Goal: Task Accomplishment & Management: Manage account settings

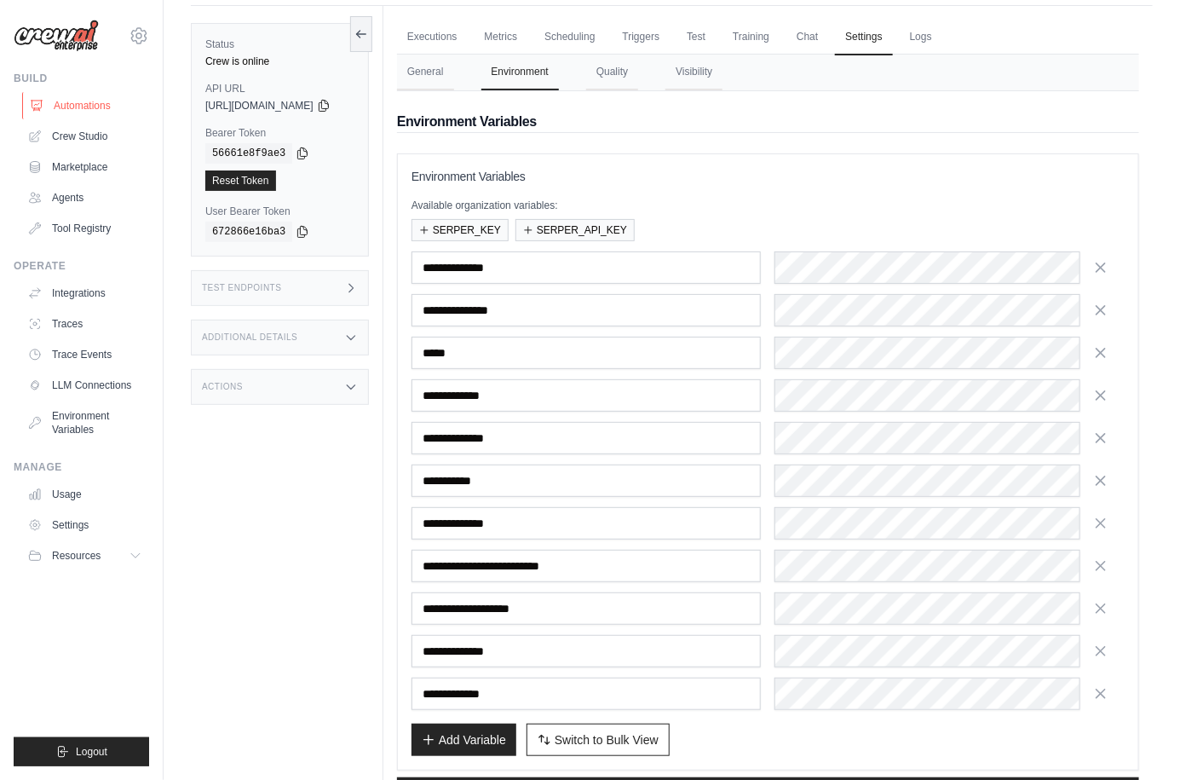
click at [100, 103] on link "Automations" at bounding box center [86, 105] width 129 height 27
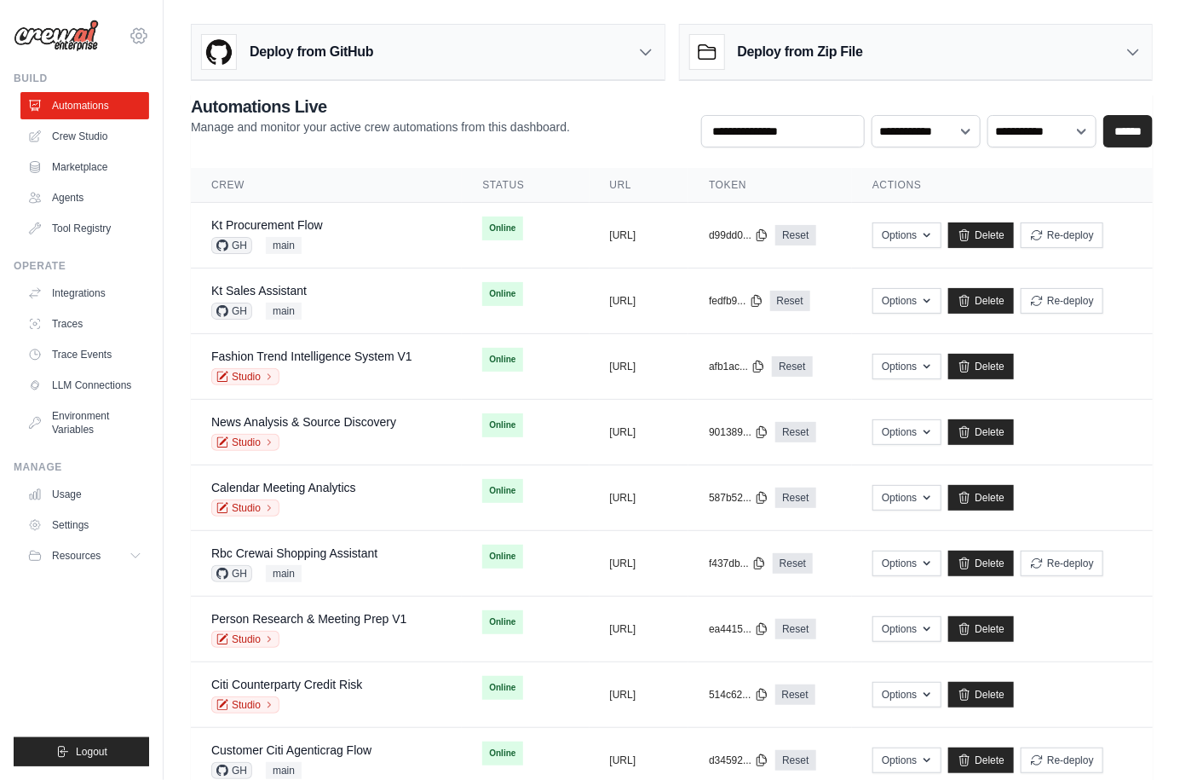
click at [134, 31] on icon at bounding box center [138, 35] width 15 height 14
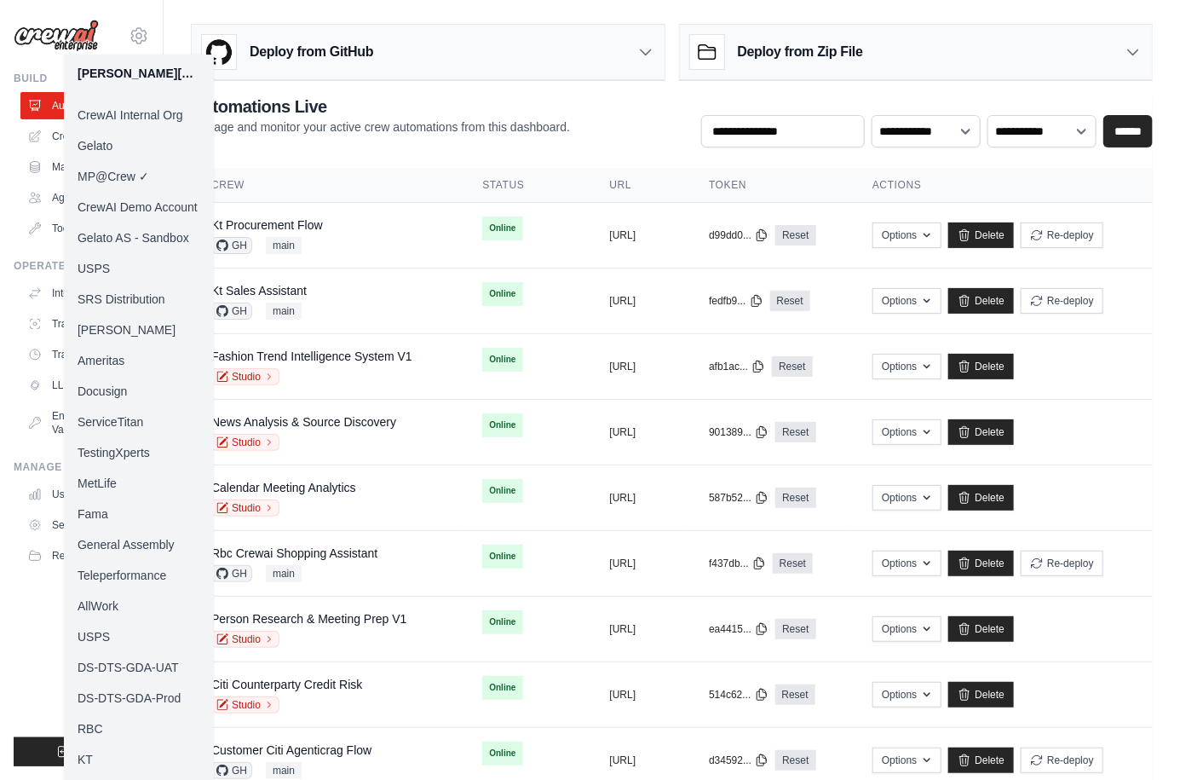
click at [362, 124] on p "Manage and monitor your active crew automations from this dashboard." at bounding box center [380, 126] width 379 height 17
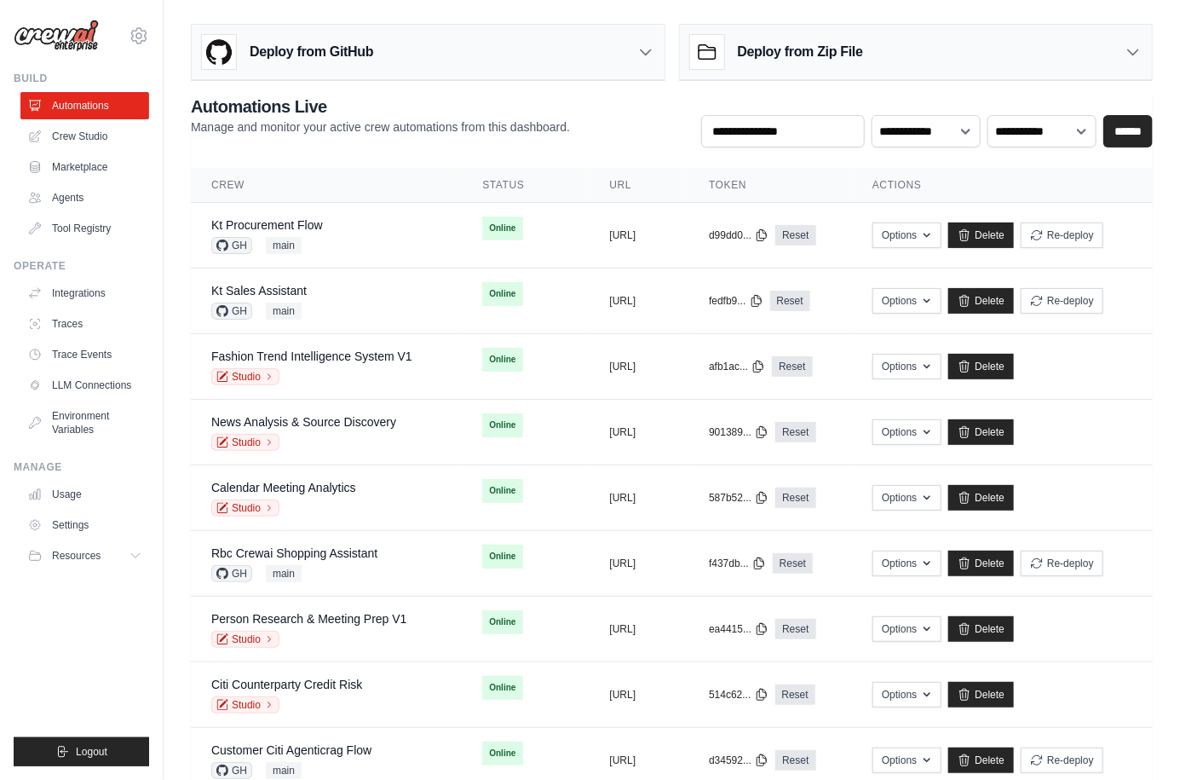
click at [362, 124] on p "Manage and monitor your active crew automations from this dashboard." at bounding box center [380, 126] width 379 height 17
click at [434, 65] on div "Deploy from GitHub" at bounding box center [428, 52] width 473 height 55
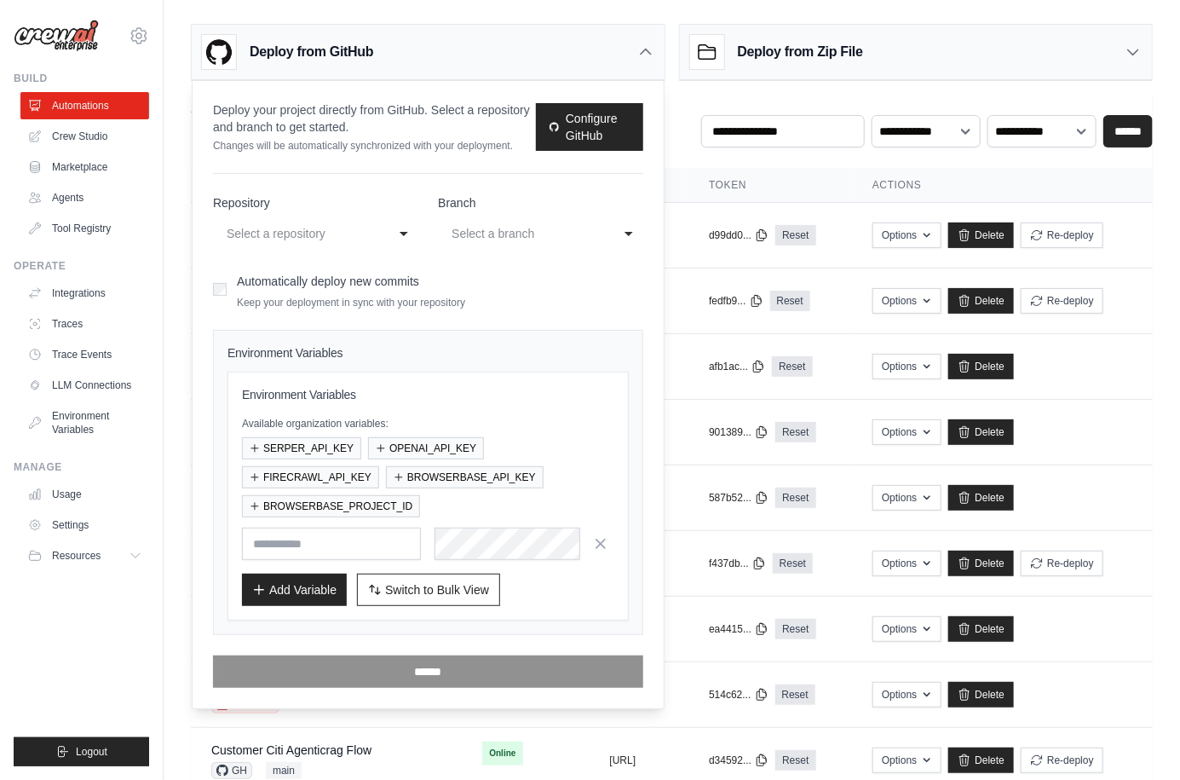
click at [639, 55] on icon at bounding box center [645, 51] width 17 height 17
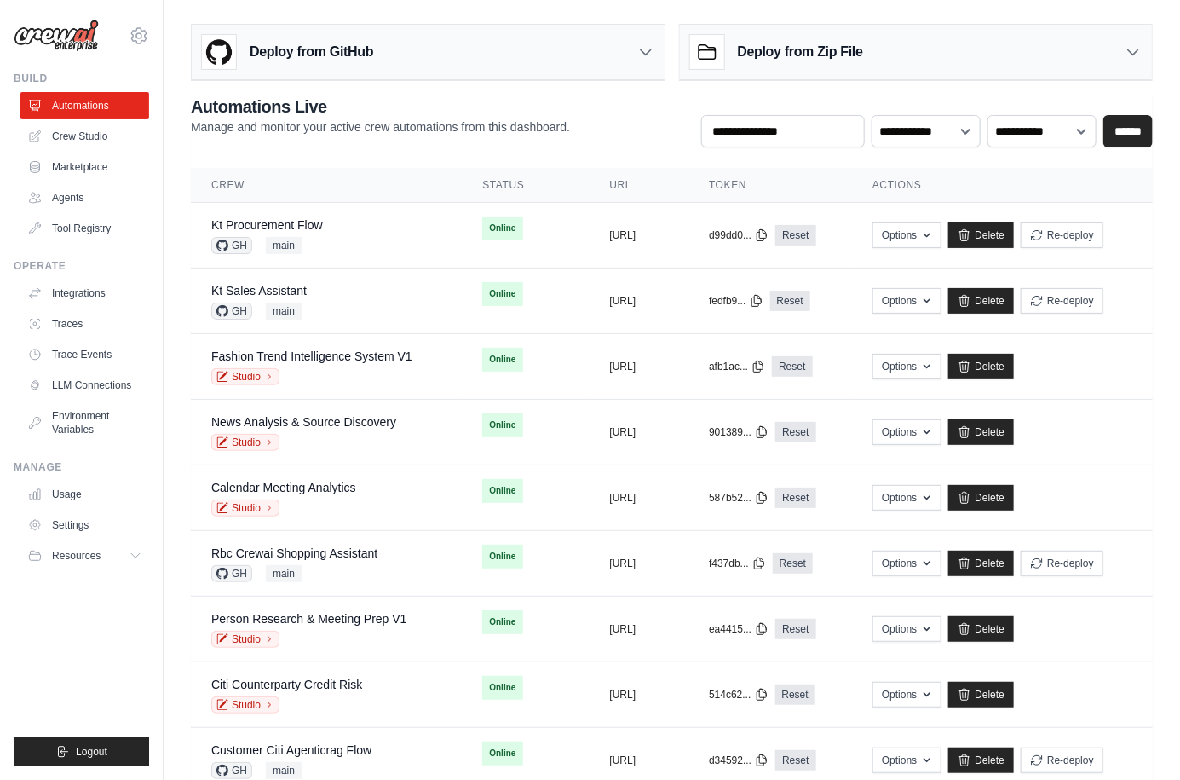
click at [362, 122] on p "Manage and monitor your active crew automations from this dashboard." at bounding box center [380, 126] width 379 height 17
click at [130, 31] on icon at bounding box center [139, 36] width 20 height 20
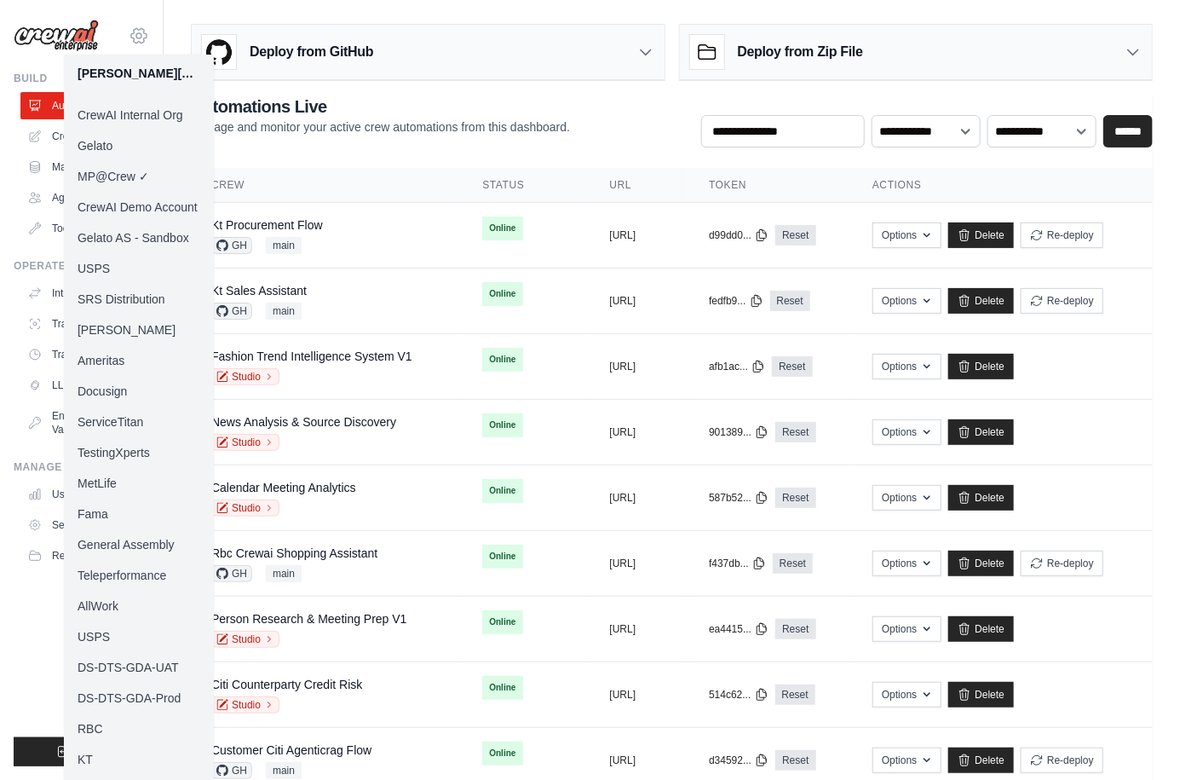
click at [130, 31] on icon at bounding box center [139, 36] width 20 height 20
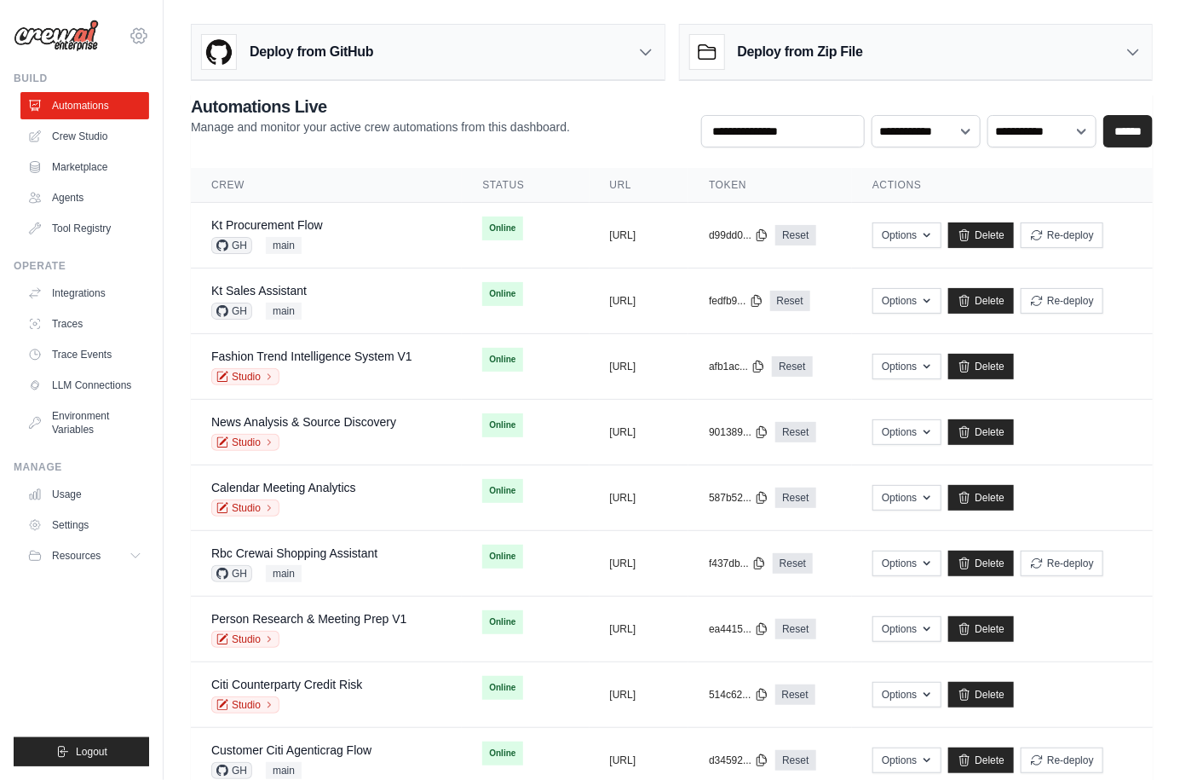
click at [131, 34] on icon at bounding box center [138, 35] width 15 height 14
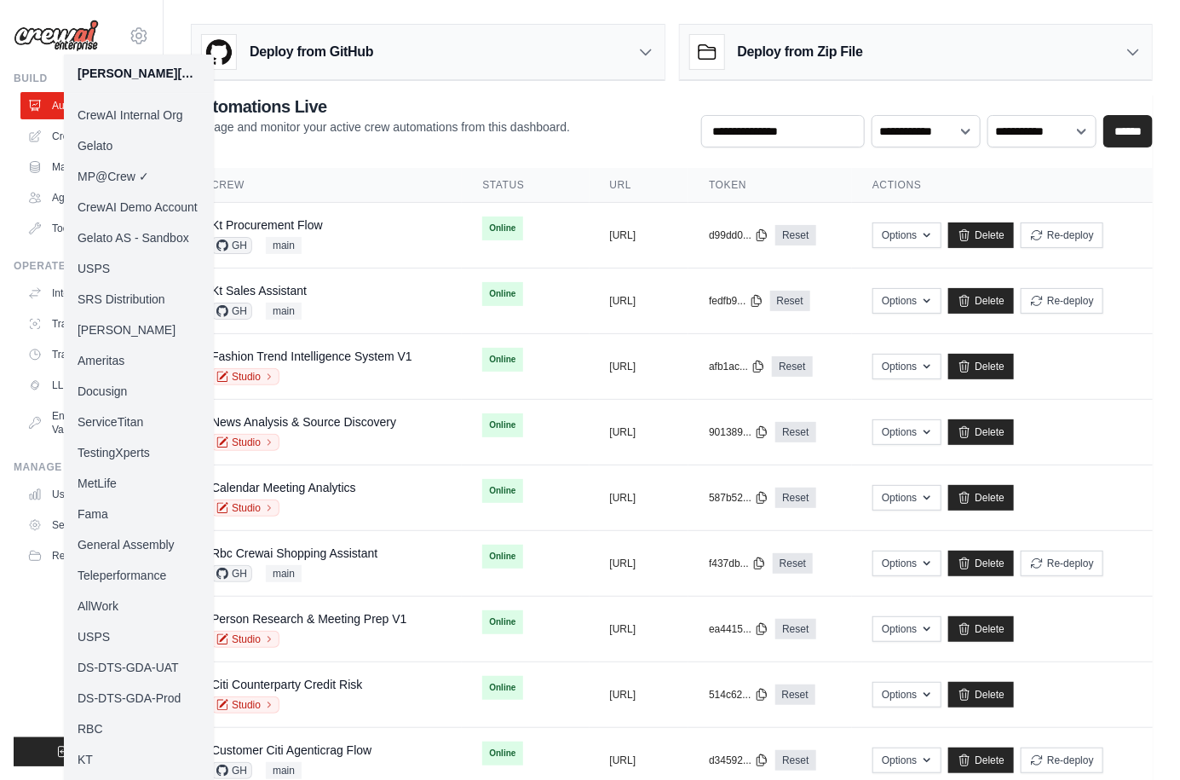
click at [241, 124] on p "Manage and monitor your active crew automations from this dashboard." at bounding box center [380, 126] width 379 height 17
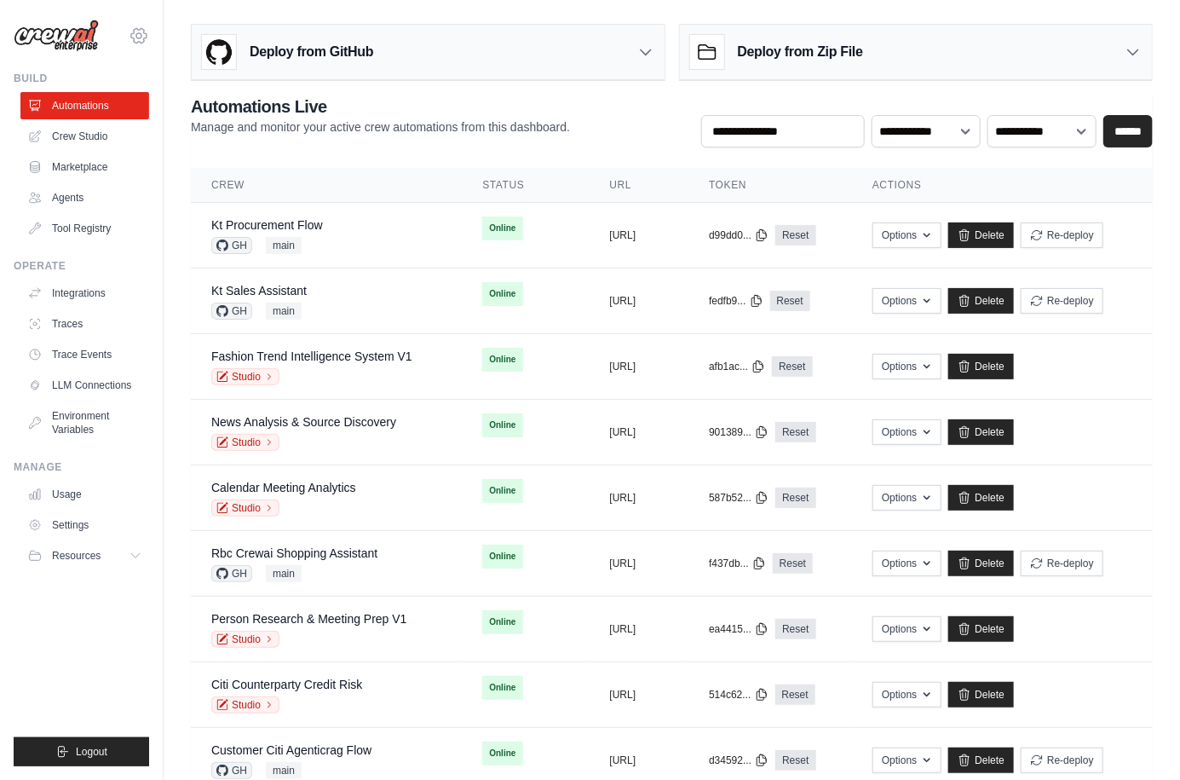
click at [133, 31] on icon at bounding box center [139, 36] width 20 height 20
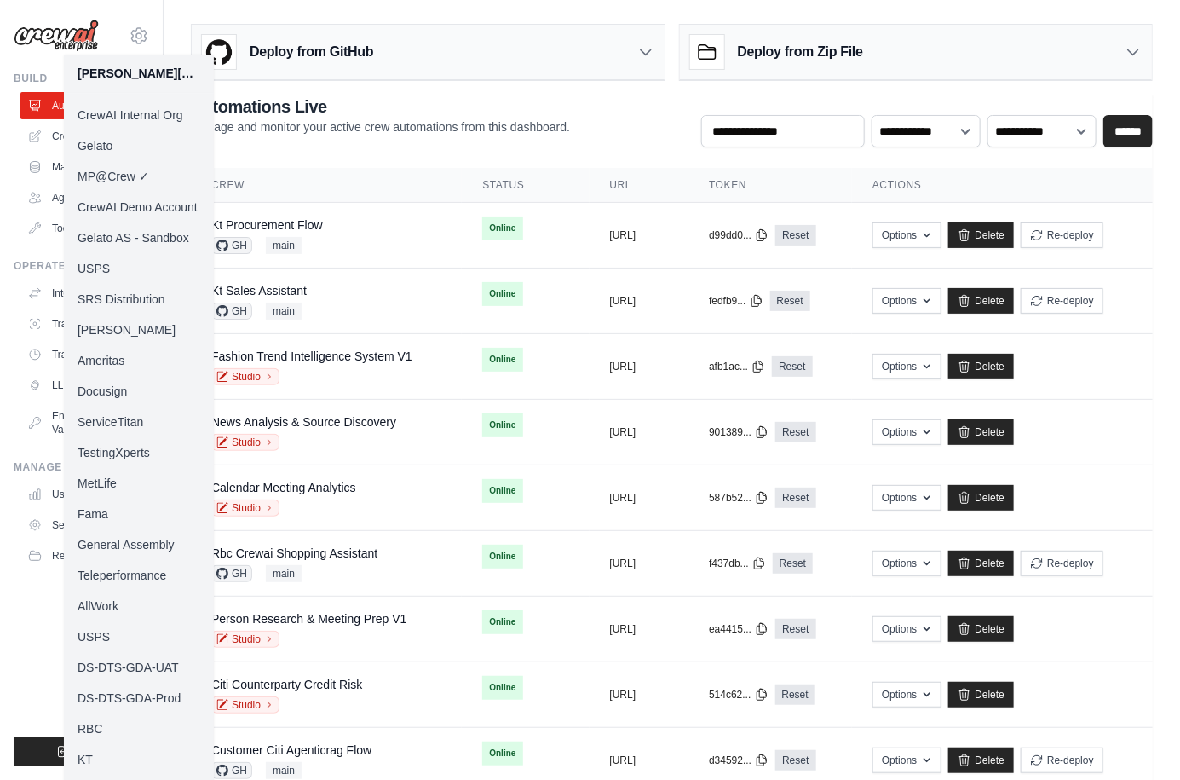
click at [163, 213] on link "CrewAI Demo Account" at bounding box center [139, 207] width 150 height 31
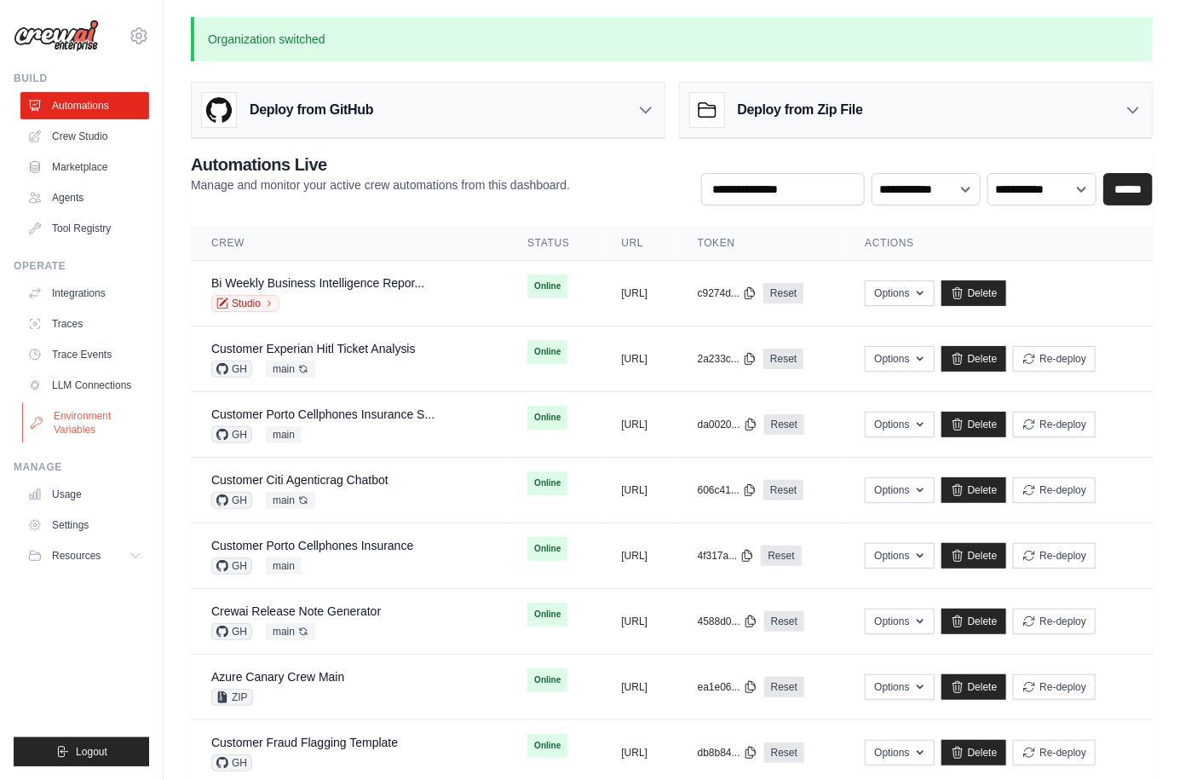
click at [108, 412] on link "Environment Variables" at bounding box center [86, 422] width 129 height 41
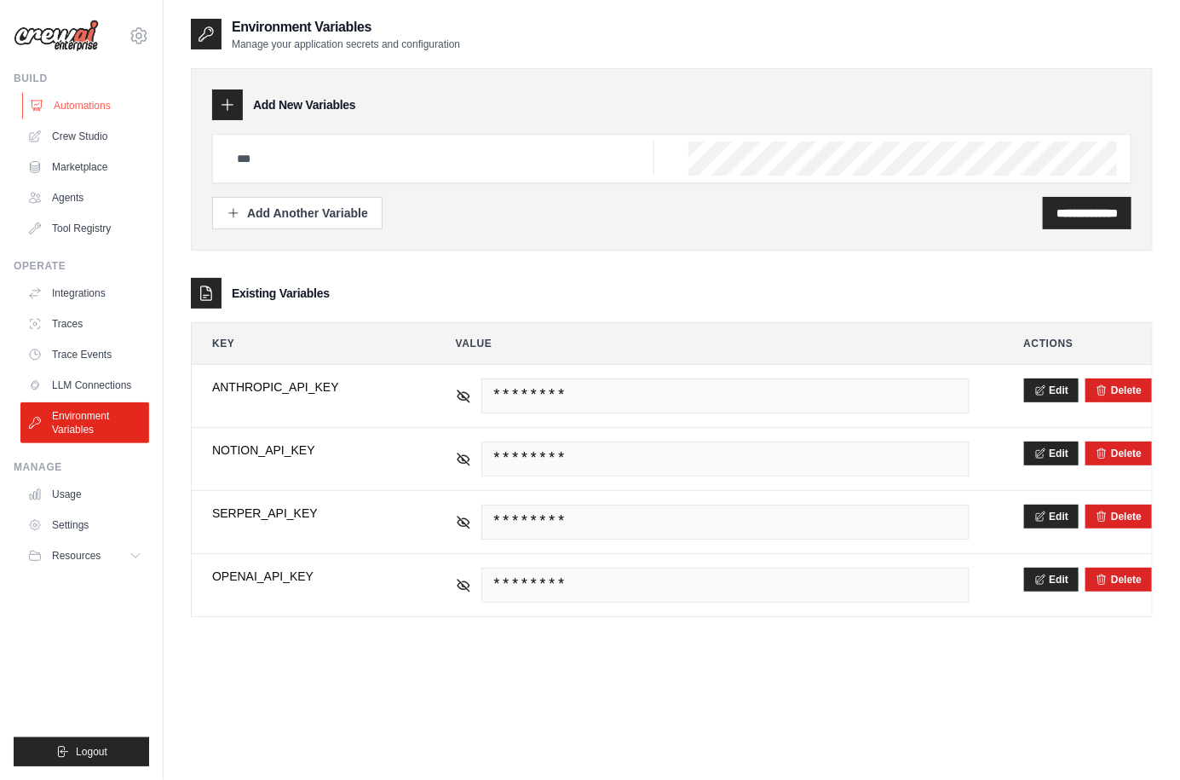
click at [89, 110] on link "Automations" at bounding box center [86, 105] width 129 height 27
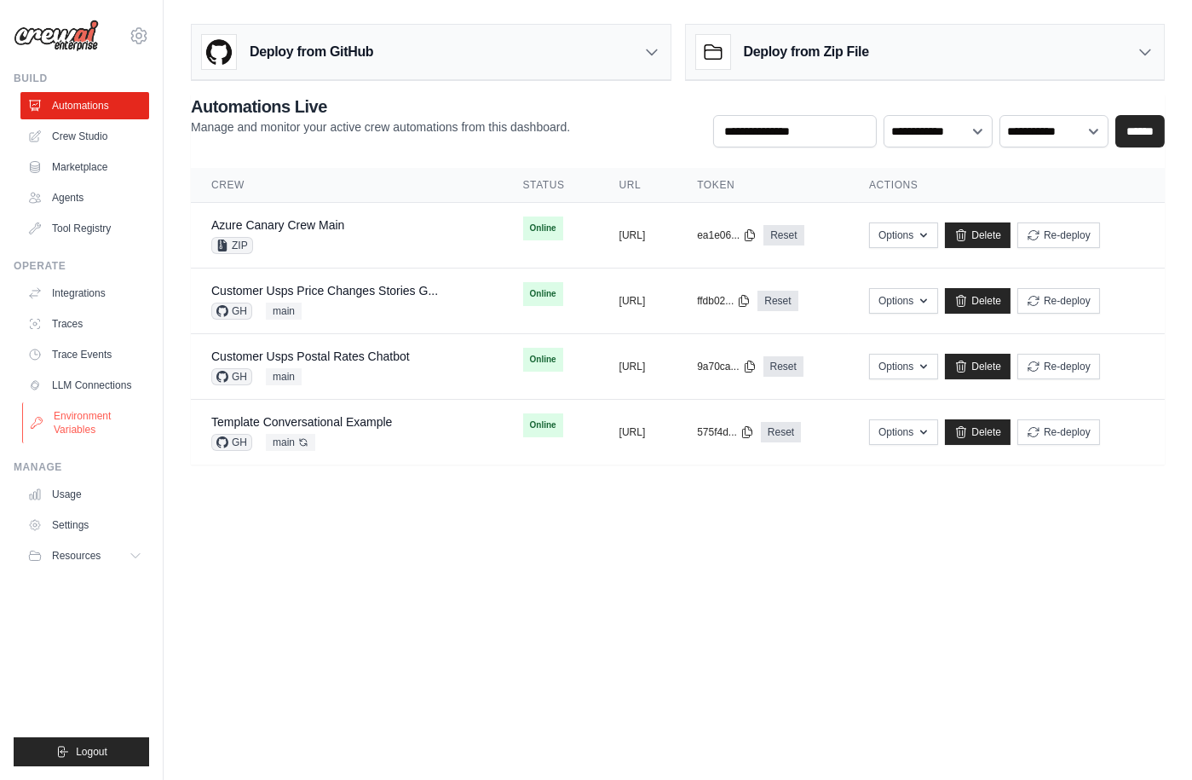
click at [95, 422] on link "Environment Variables" at bounding box center [86, 422] width 129 height 41
click at [85, 418] on link "Environment Variables" at bounding box center [86, 422] width 129 height 41
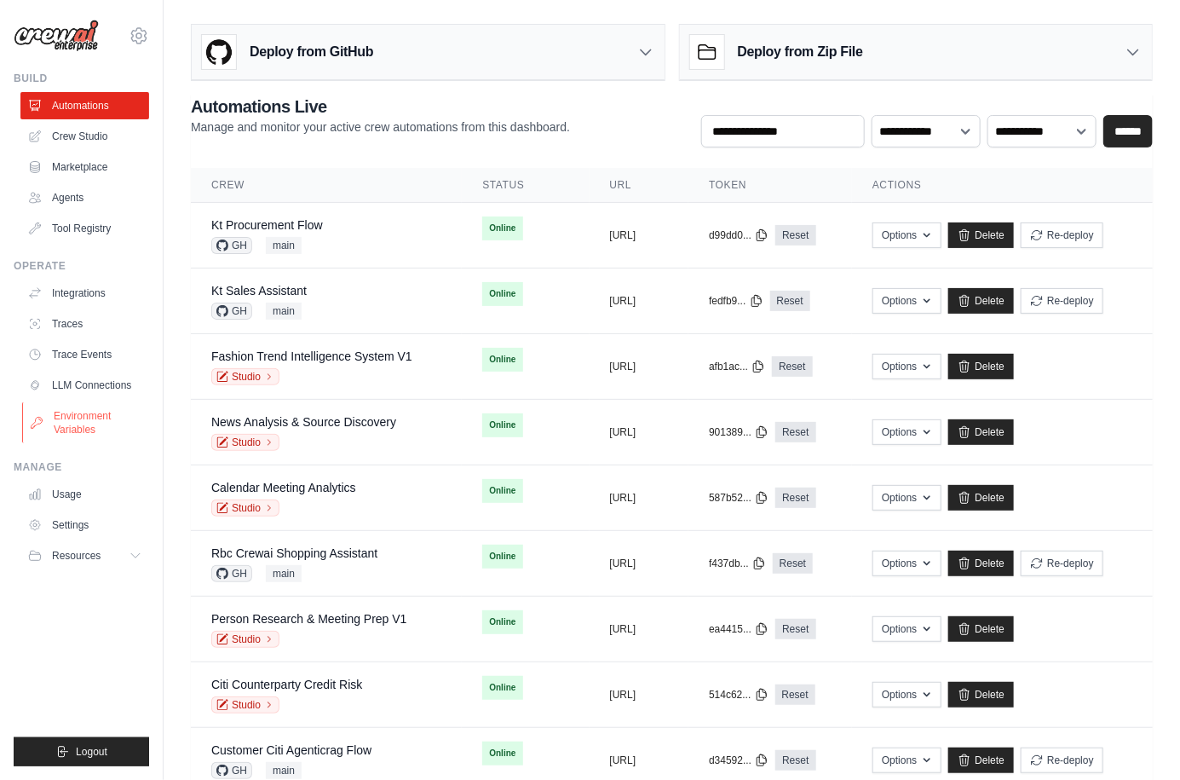
click at [109, 430] on link "Environment Variables" at bounding box center [86, 422] width 129 height 41
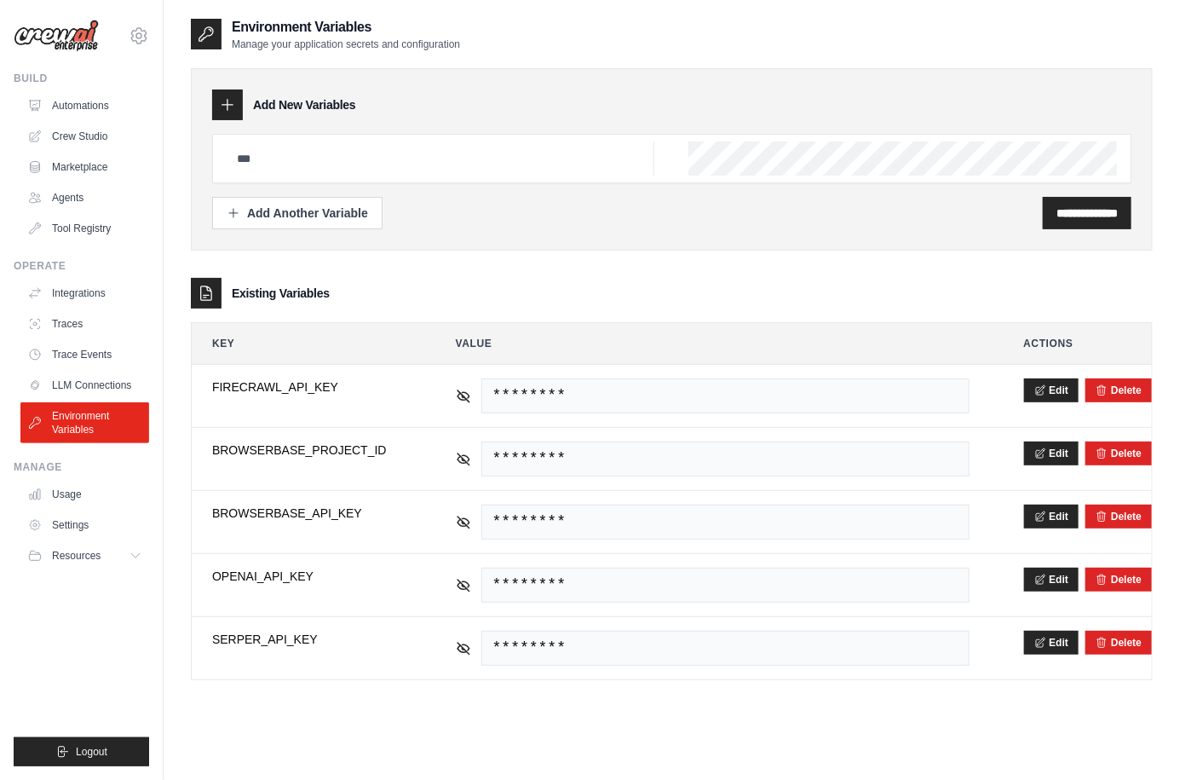
click at [141, 49] on div "mike@crewai.com CrewAI Internal Org Gelato MP@Crew ✓ CrewAI Demo Account Gelato…" at bounding box center [81, 27] width 135 height 55
click at [141, 44] on icon at bounding box center [139, 36] width 20 height 20
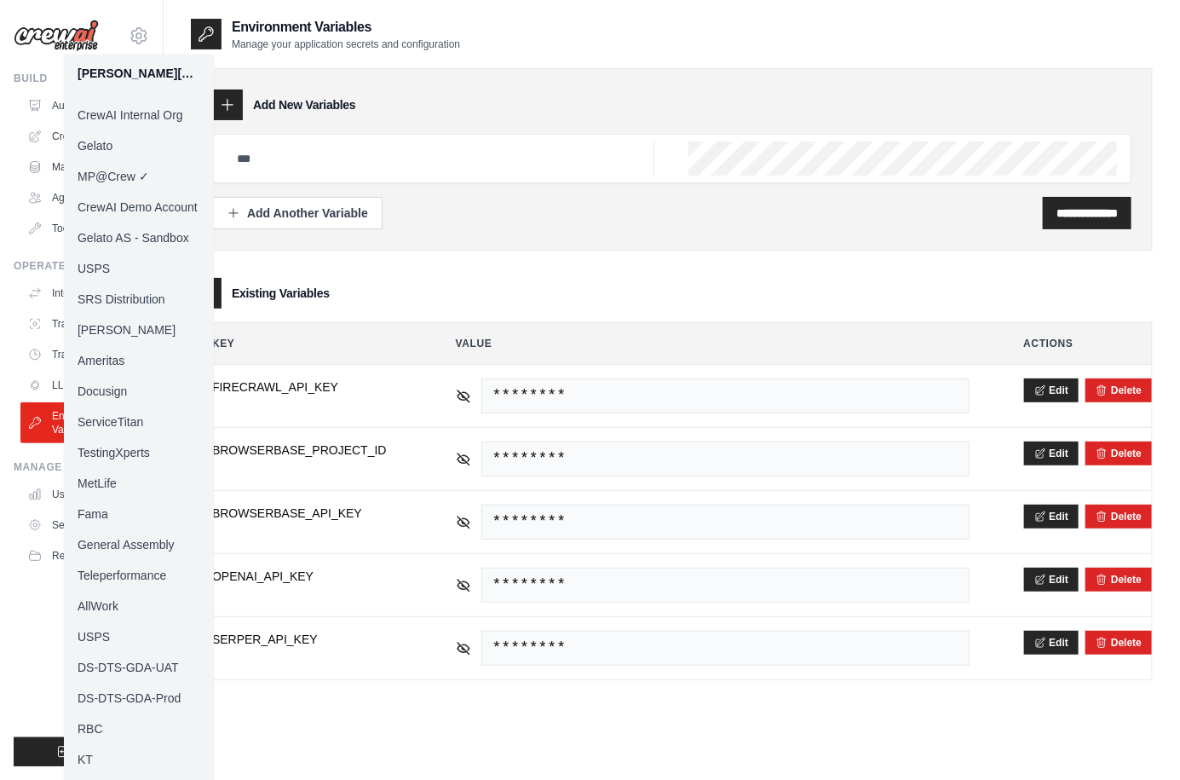
click at [137, 216] on link "CrewAI Demo Account" at bounding box center [139, 207] width 150 height 31
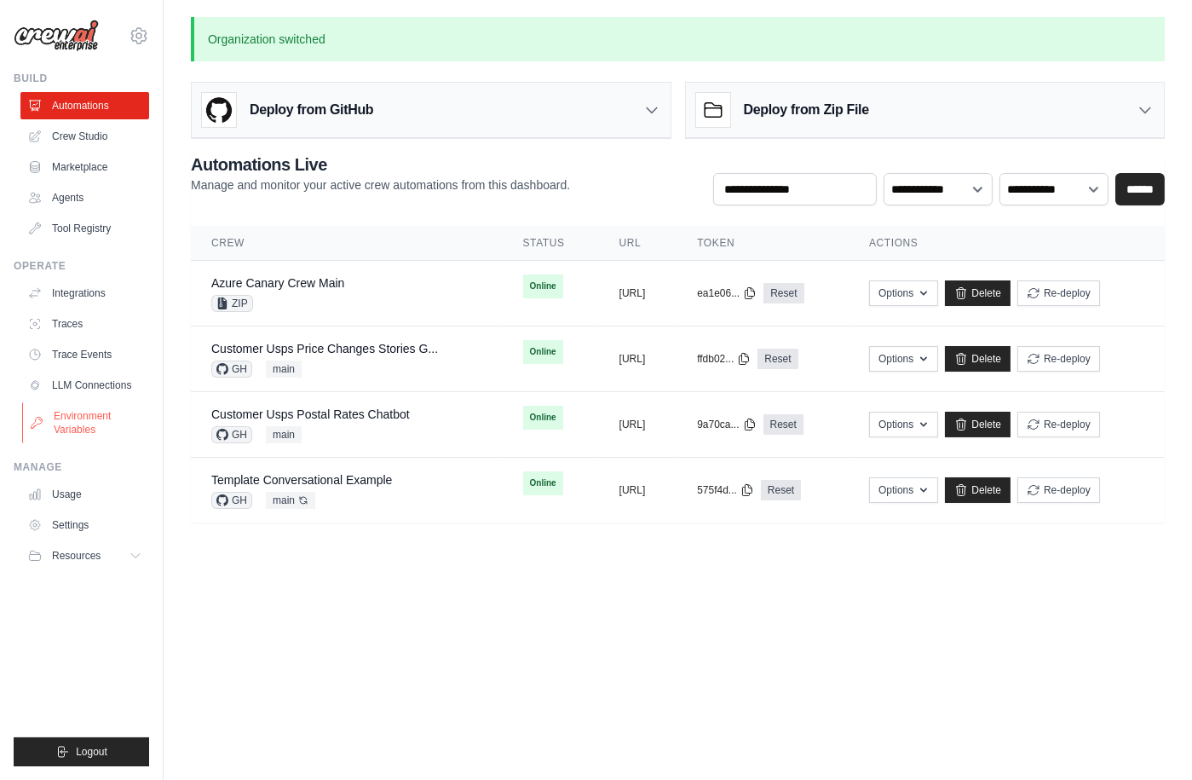
click at [102, 425] on link "Environment Variables" at bounding box center [86, 422] width 129 height 41
click at [328, 78] on div "**********" at bounding box center [678, 107] width 974 height 64
click at [328, 86] on div "Deploy from GitHub" at bounding box center [431, 110] width 479 height 55
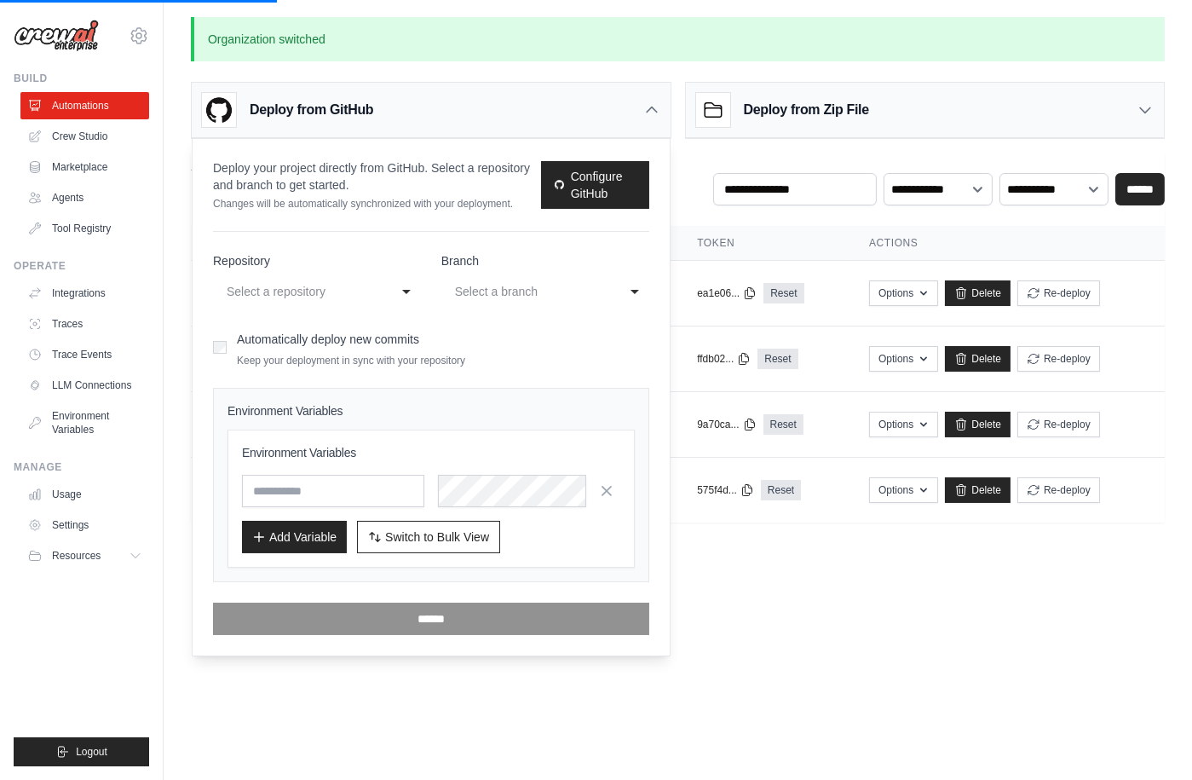
click at [748, 618] on body "mike@crewai.com CrewAI Internal Org Gelato MP@Crew CrewAI Demo Account ✓ Gelato…" at bounding box center [596, 390] width 1192 height 780
click at [318, 123] on div "Deploy from GitHub" at bounding box center [287, 110] width 171 height 34
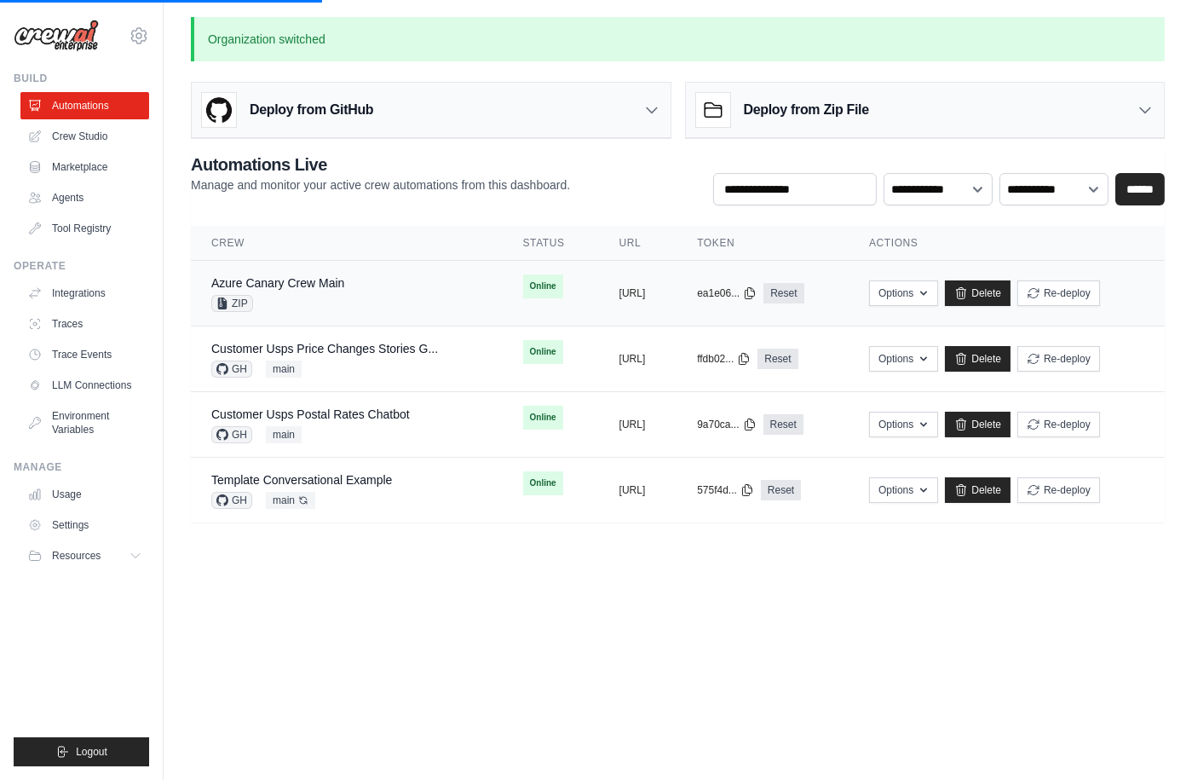
click at [361, 293] on div "Azure Canary Crew Main ZIP" at bounding box center [346, 292] width 271 height 37
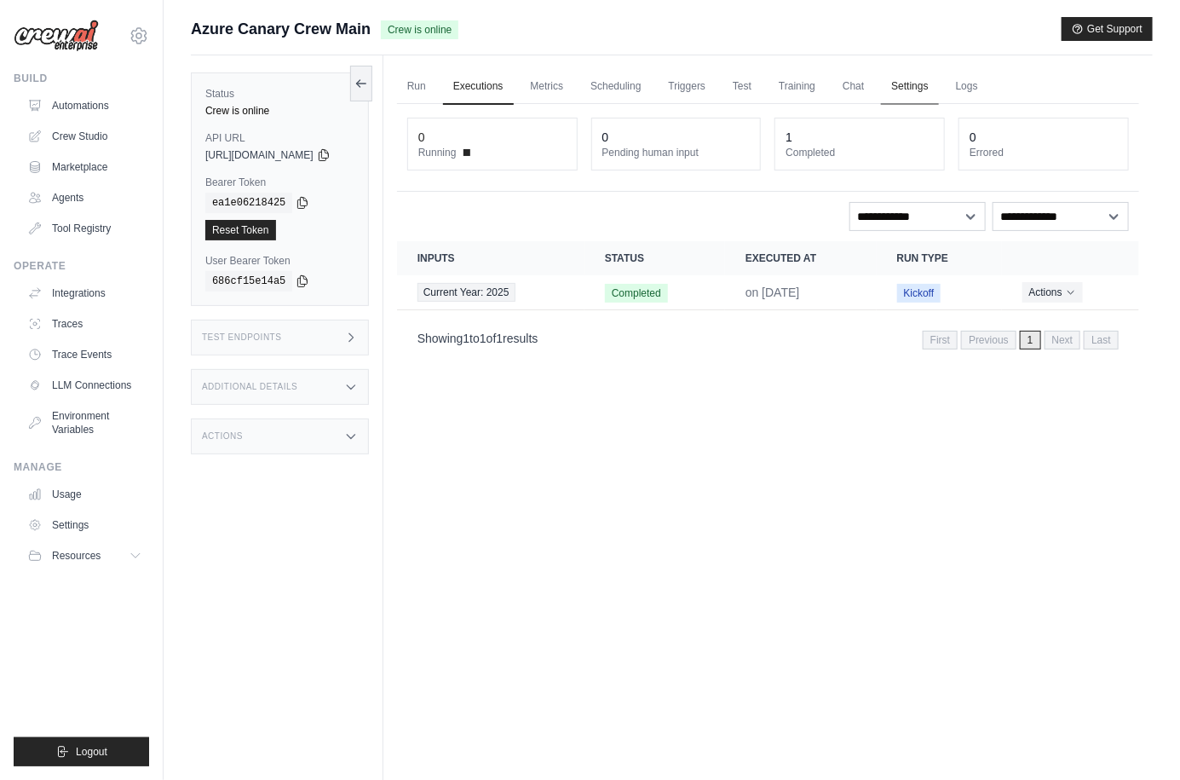
click at [906, 81] on link "Settings" at bounding box center [909, 87] width 57 height 36
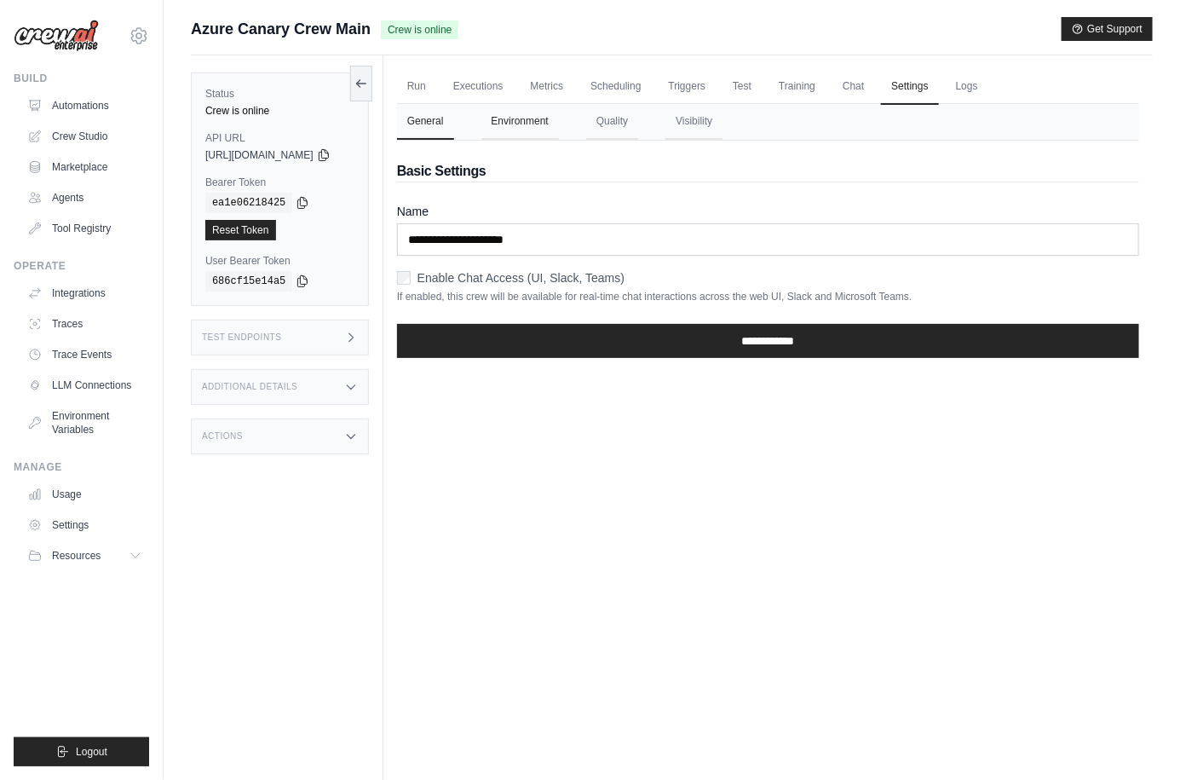
click at [536, 118] on button "Environment" at bounding box center [520, 122] width 78 height 36
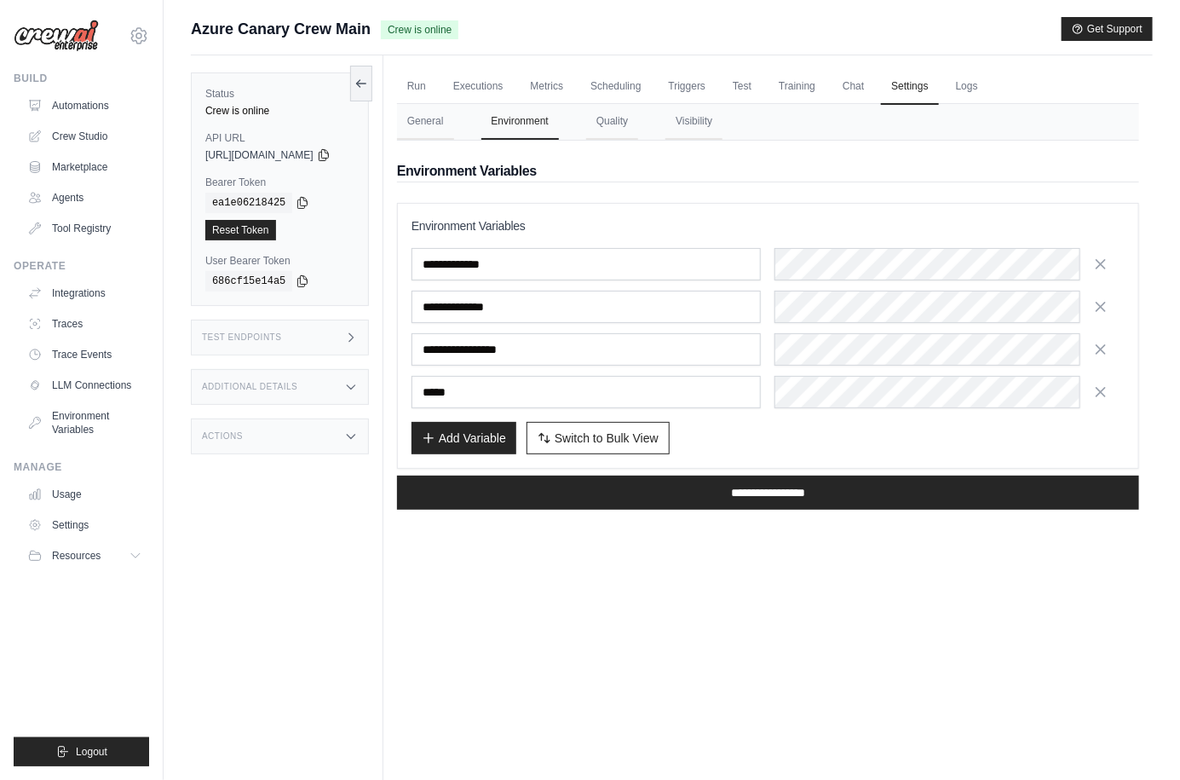
click at [970, 611] on div "Run Executions Metrics Scheduling Triggers Test Training Chat Settings Logs 0 R…" at bounding box center [768, 445] width 770 height 780
click at [636, 114] on button "Quality" at bounding box center [612, 122] width 52 height 36
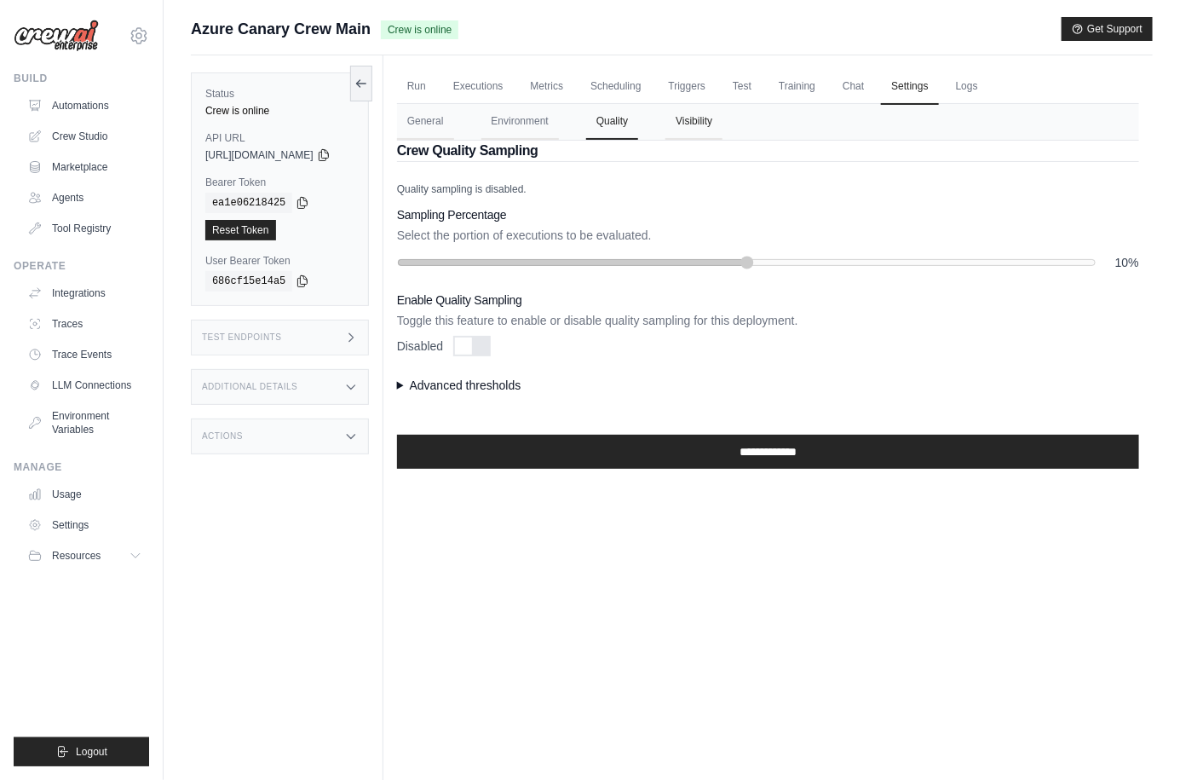
click at [723, 135] on button "Visibility" at bounding box center [694, 122] width 57 height 36
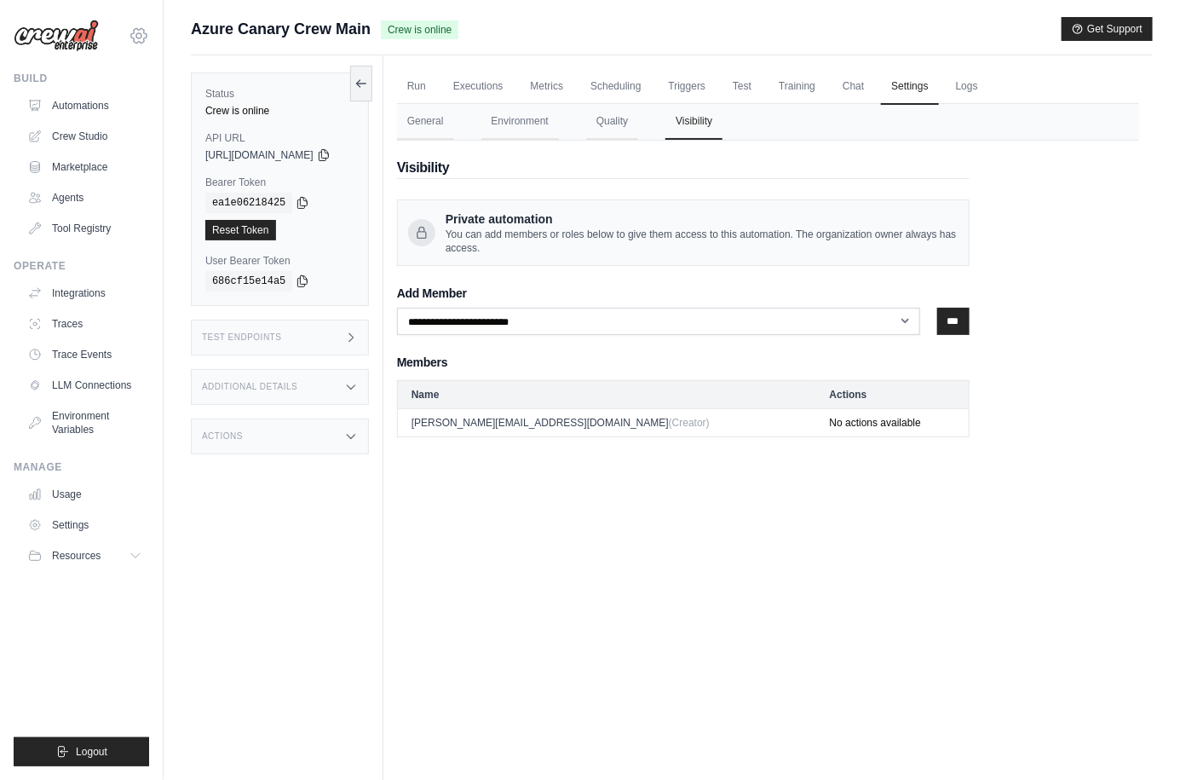
click at [134, 34] on icon at bounding box center [139, 36] width 20 height 20
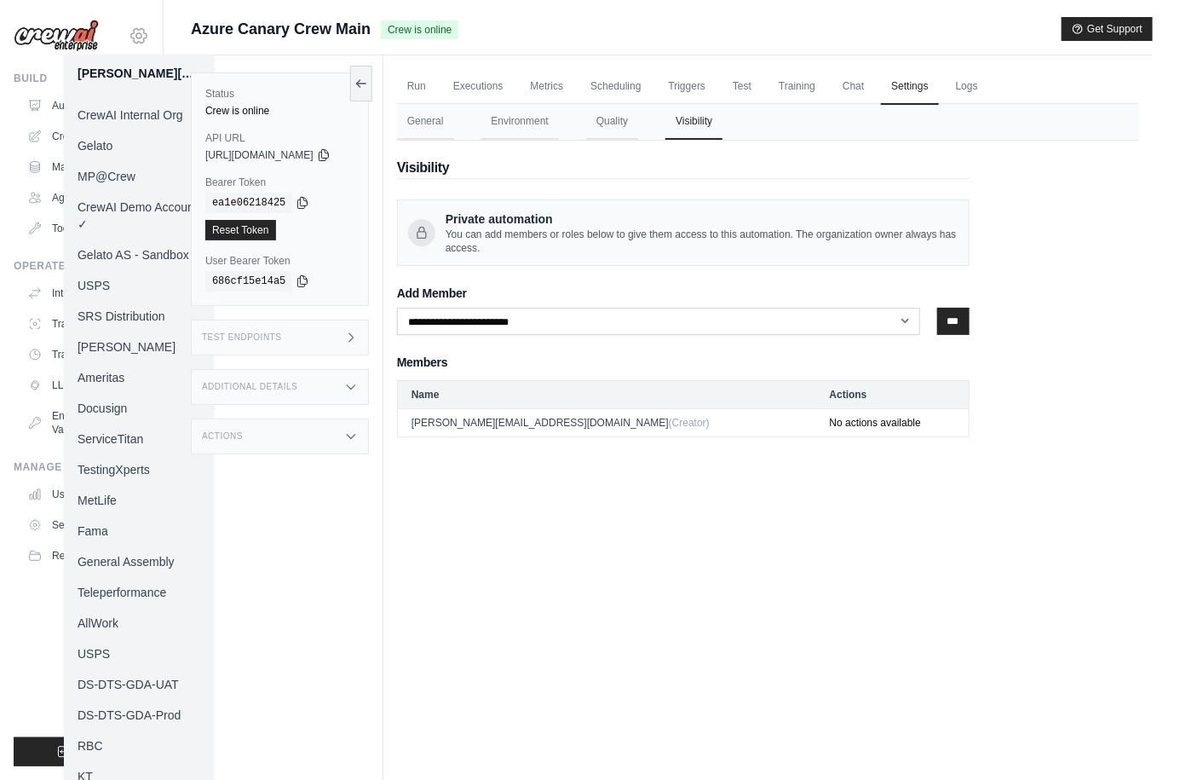
click at [134, 34] on icon at bounding box center [139, 36] width 20 height 20
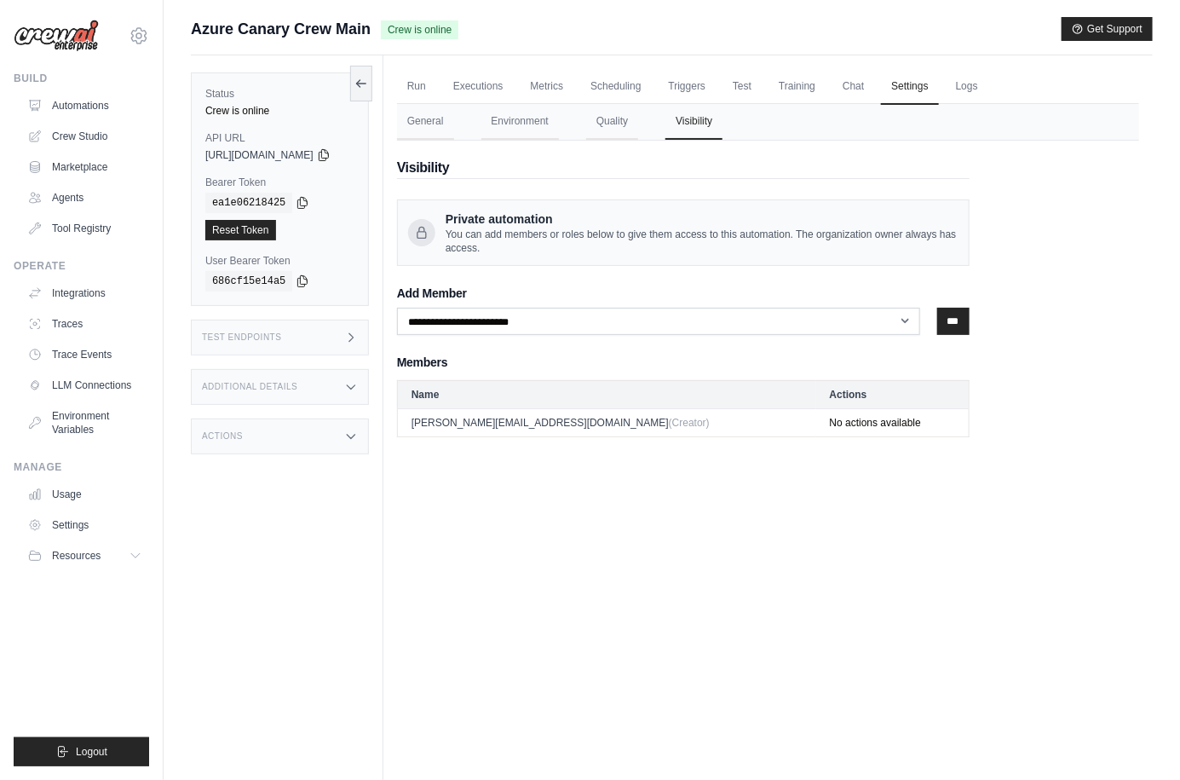
click at [643, 564] on div "Run Executions Metrics Scheduling Triggers Test Training Chat Settings Logs 0 R…" at bounding box center [768, 445] width 770 height 780
click at [63, 103] on link "Automations" at bounding box center [86, 105] width 129 height 27
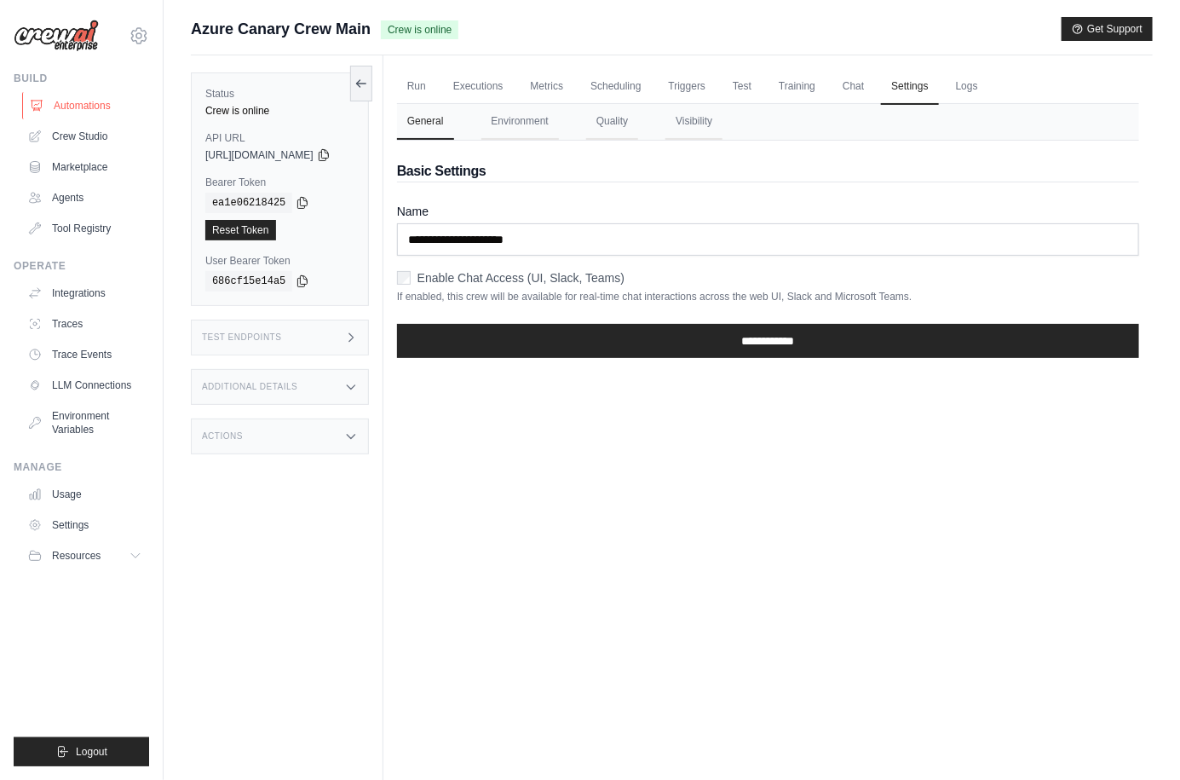
click at [95, 110] on link "Automations" at bounding box center [86, 105] width 129 height 27
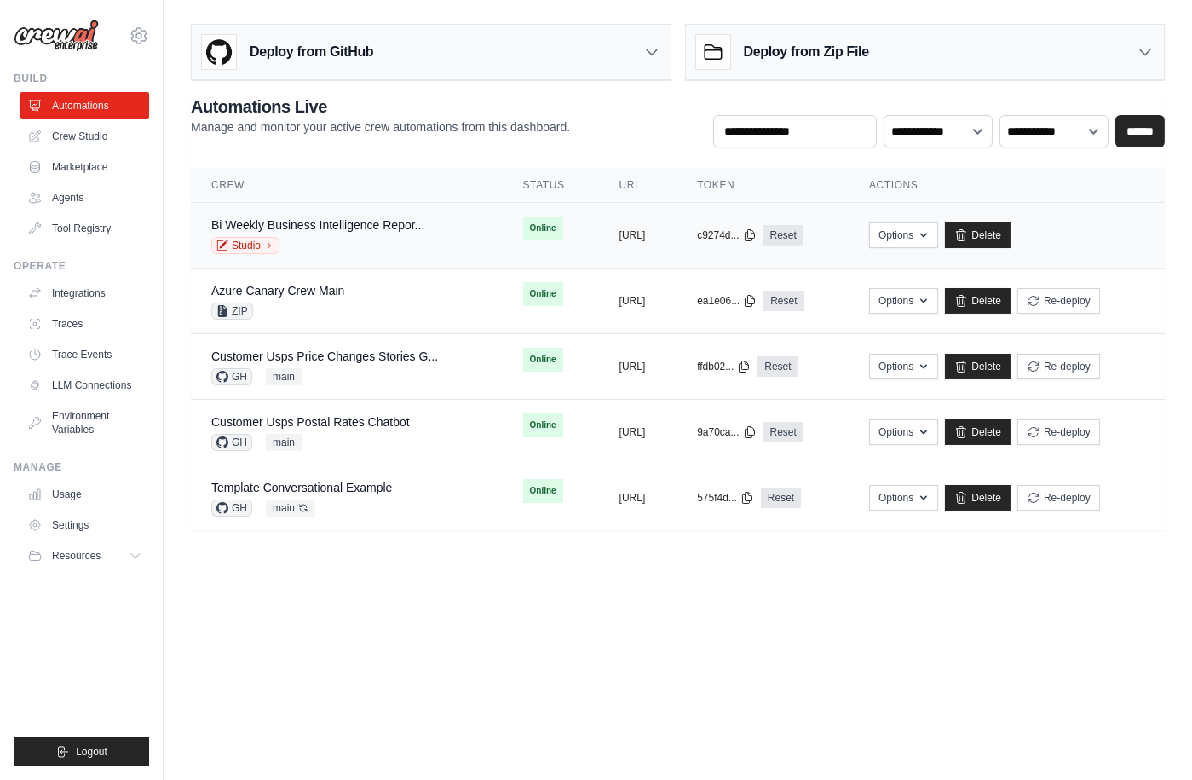
click at [347, 235] on div "Bi Weekly Business Intelligence Repor... Studio" at bounding box center [317, 234] width 213 height 37
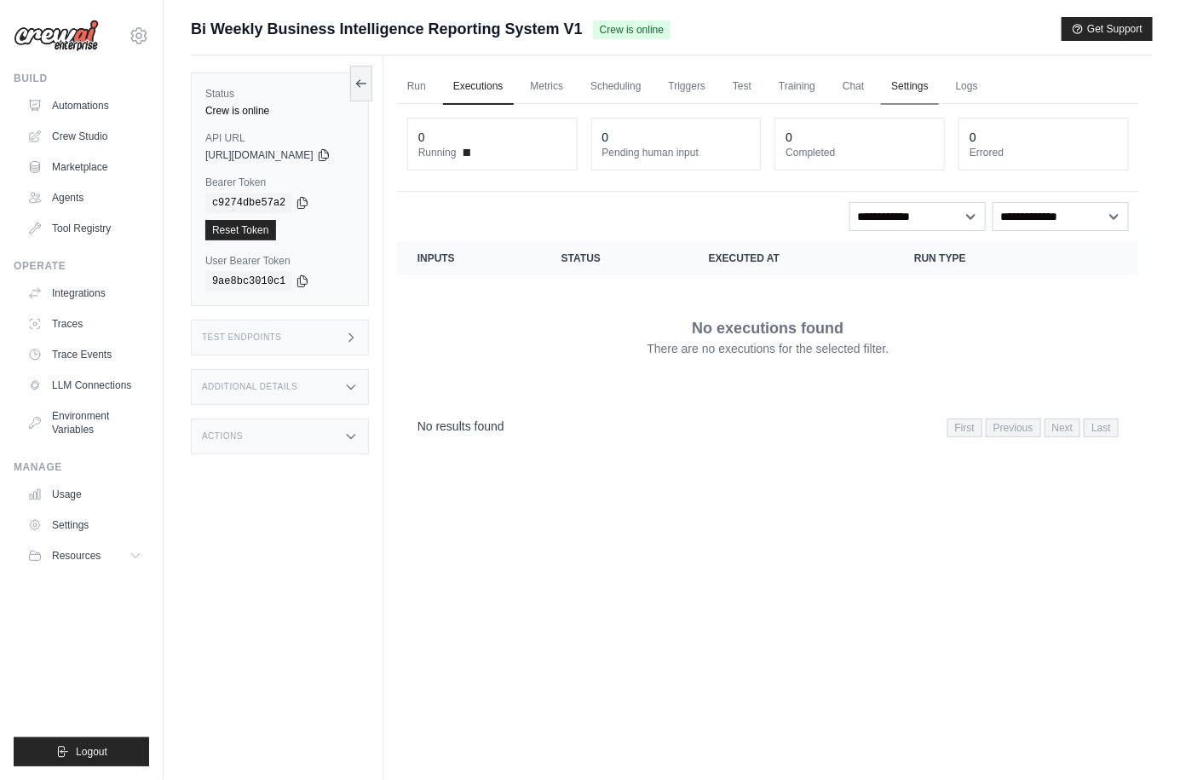
click at [913, 78] on link "Settings" at bounding box center [909, 87] width 57 height 36
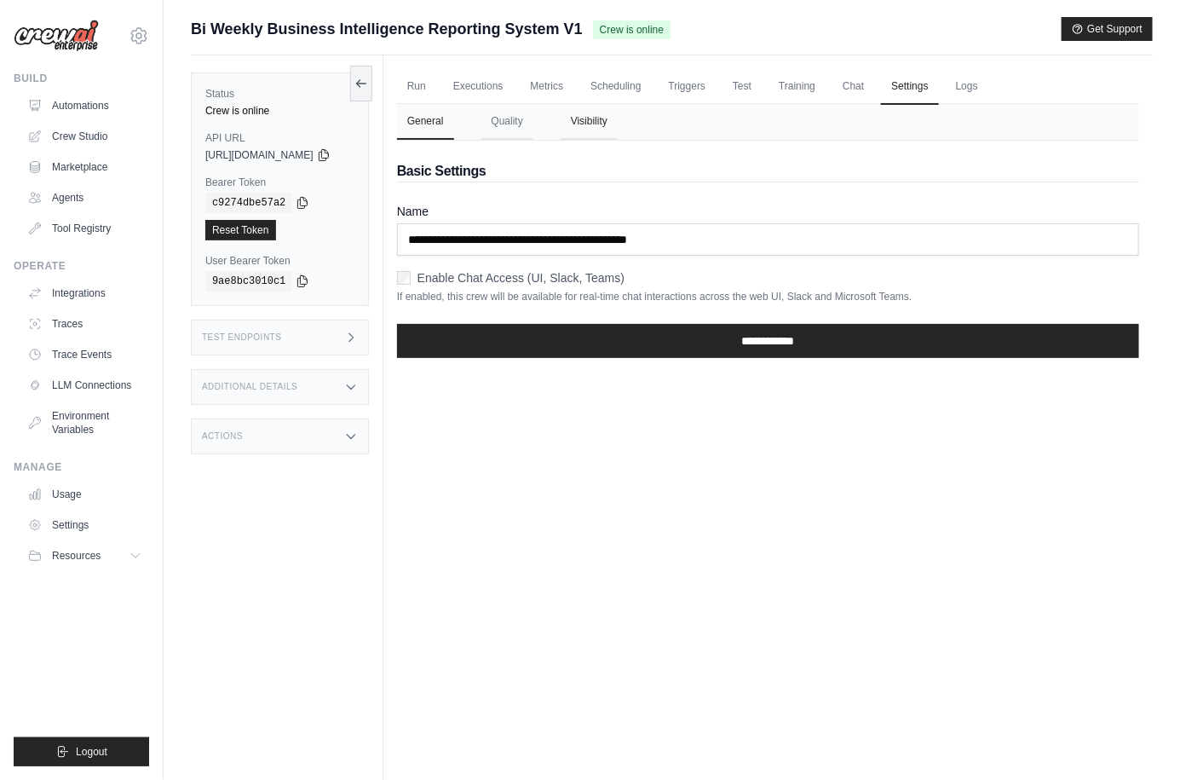
click at [616, 123] on button "Visibility" at bounding box center [589, 122] width 57 height 36
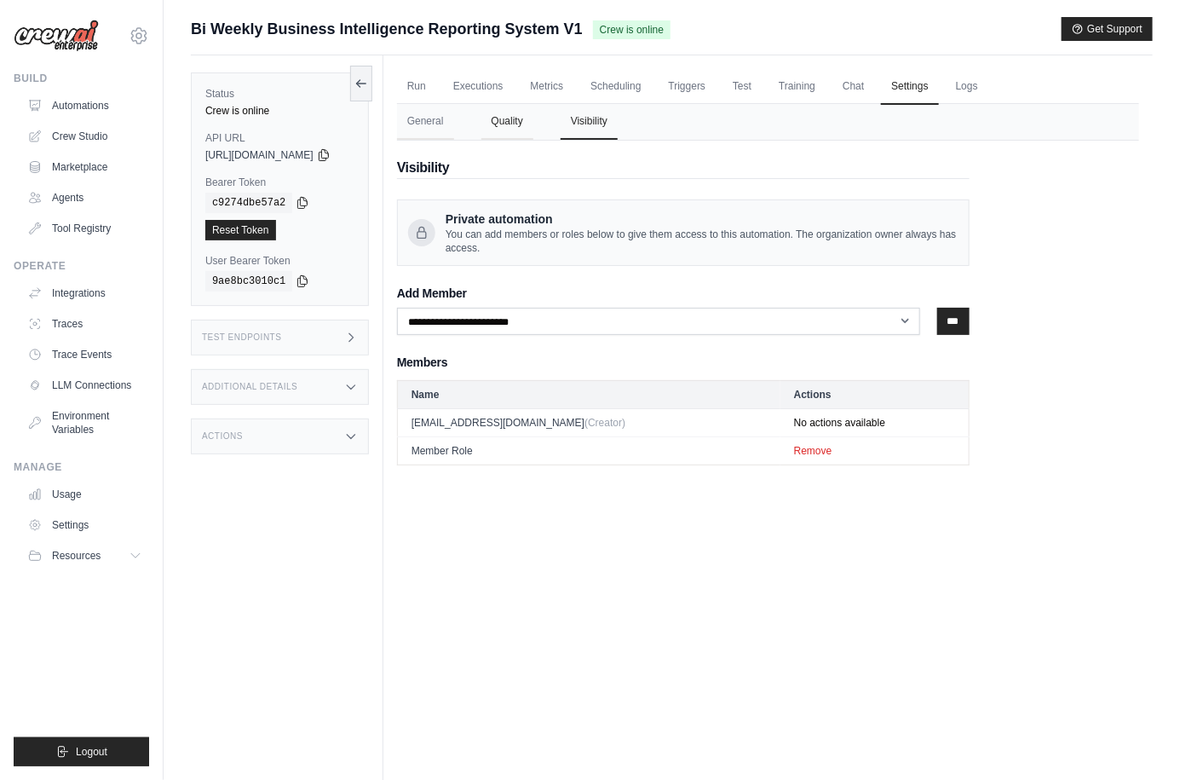
click at [533, 130] on button "Quality" at bounding box center [507, 122] width 52 height 36
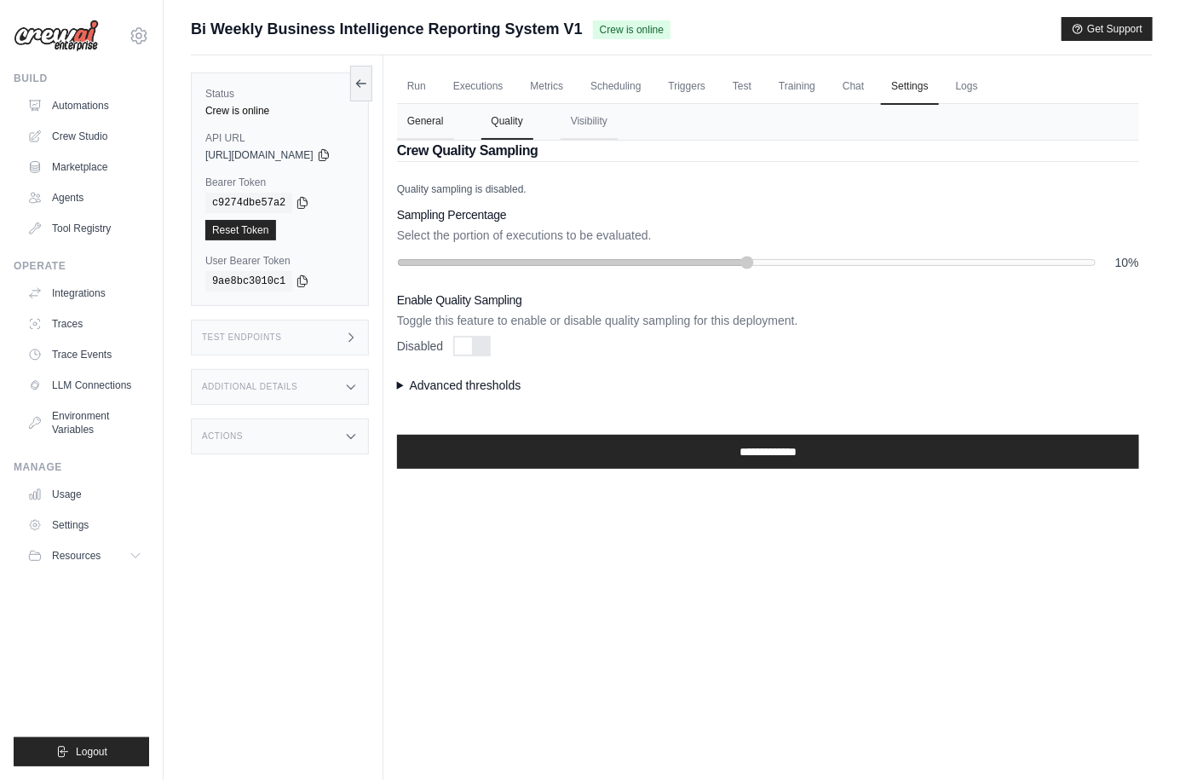
click at [454, 123] on button "General" at bounding box center [425, 122] width 57 height 36
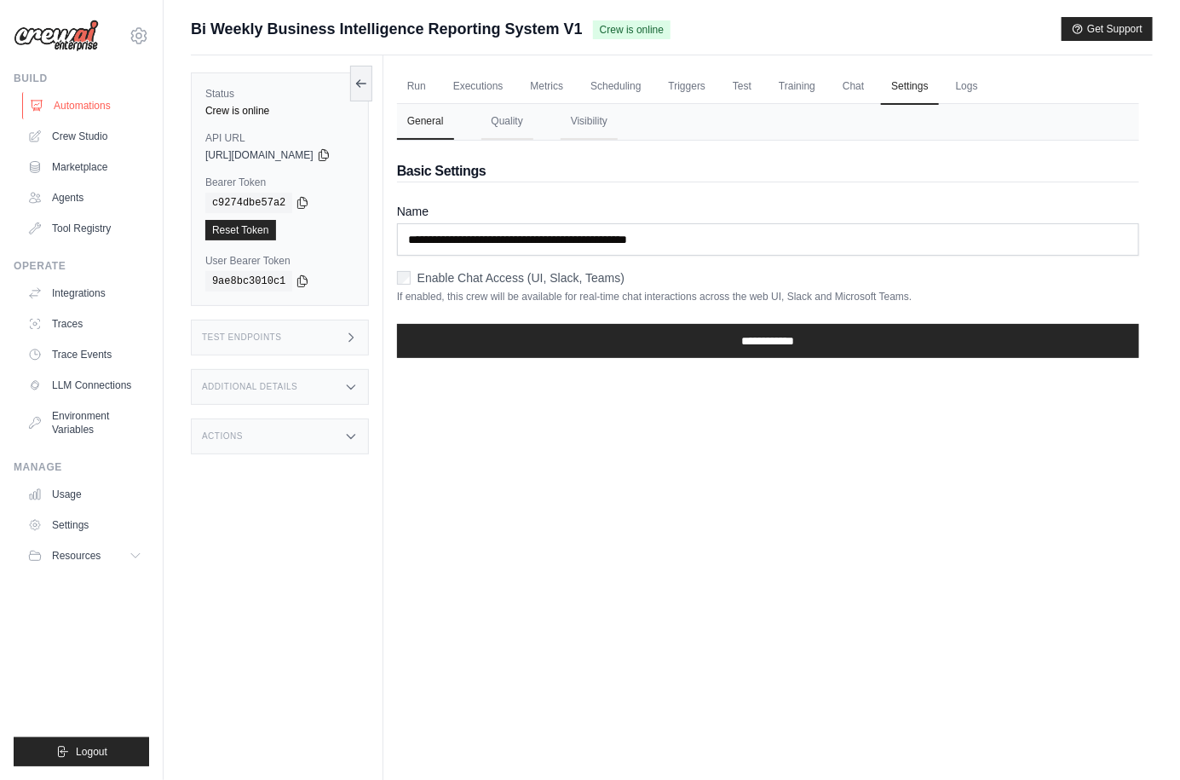
click at [86, 107] on link "Automations" at bounding box center [86, 105] width 129 height 27
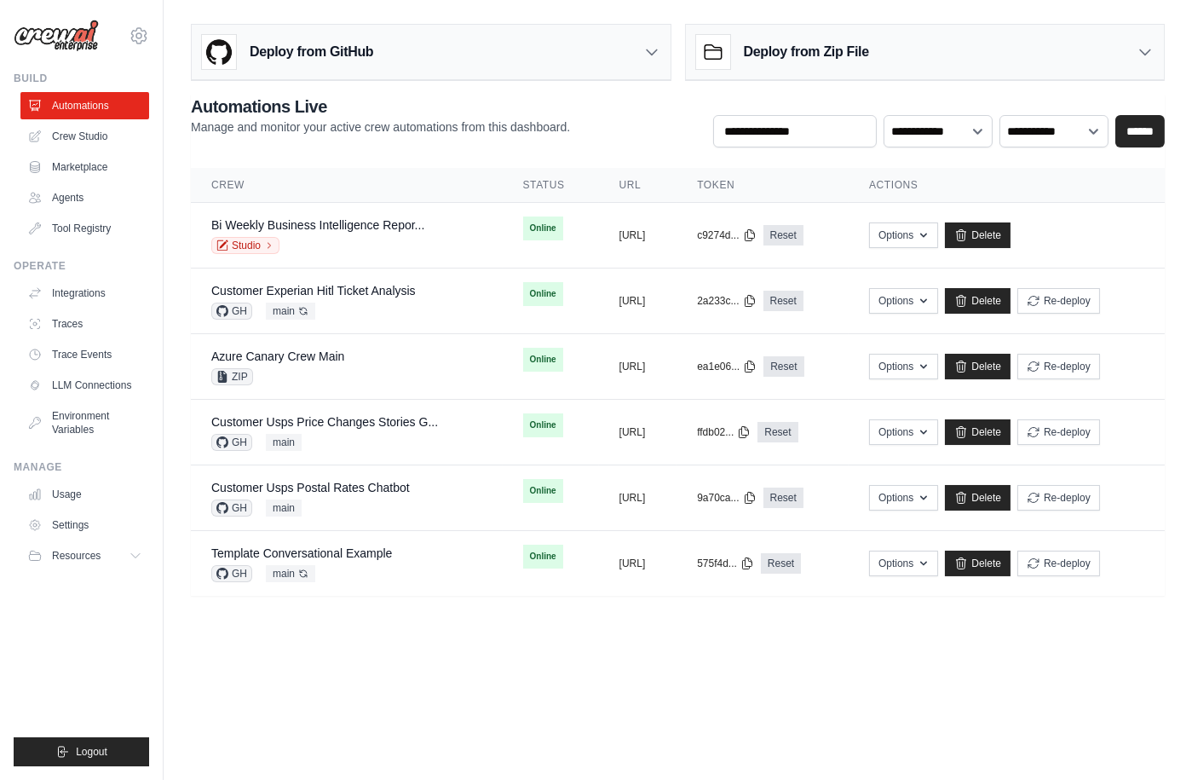
click at [574, 665] on body "[PERSON_NAME][EMAIL_ADDRESS][DOMAIN_NAME] CrewAI Internal Org [GEOGRAPHIC_DATA]…" at bounding box center [596, 390] width 1192 height 780
click at [371, 303] on div "GH main Auto-deploy enabled" at bounding box center [313, 311] width 205 height 17
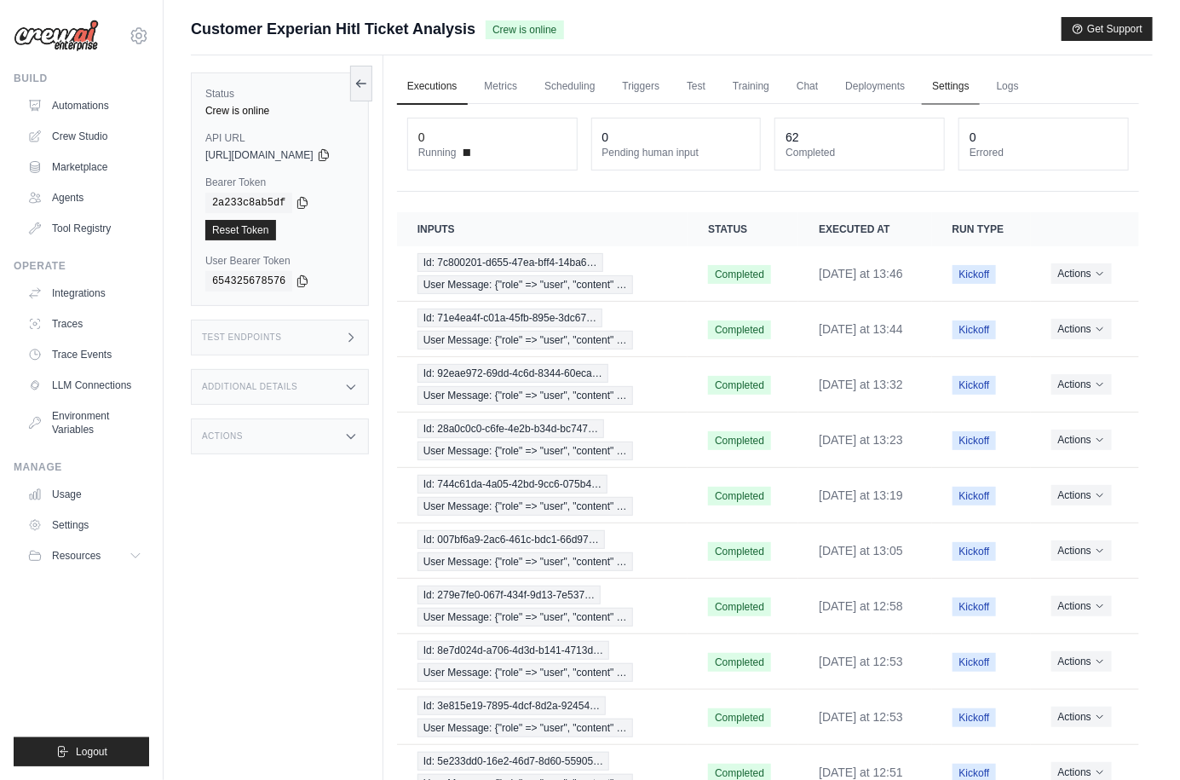
click at [963, 83] on link "Settings" at bounding box center [950, 87] width 57 height 36
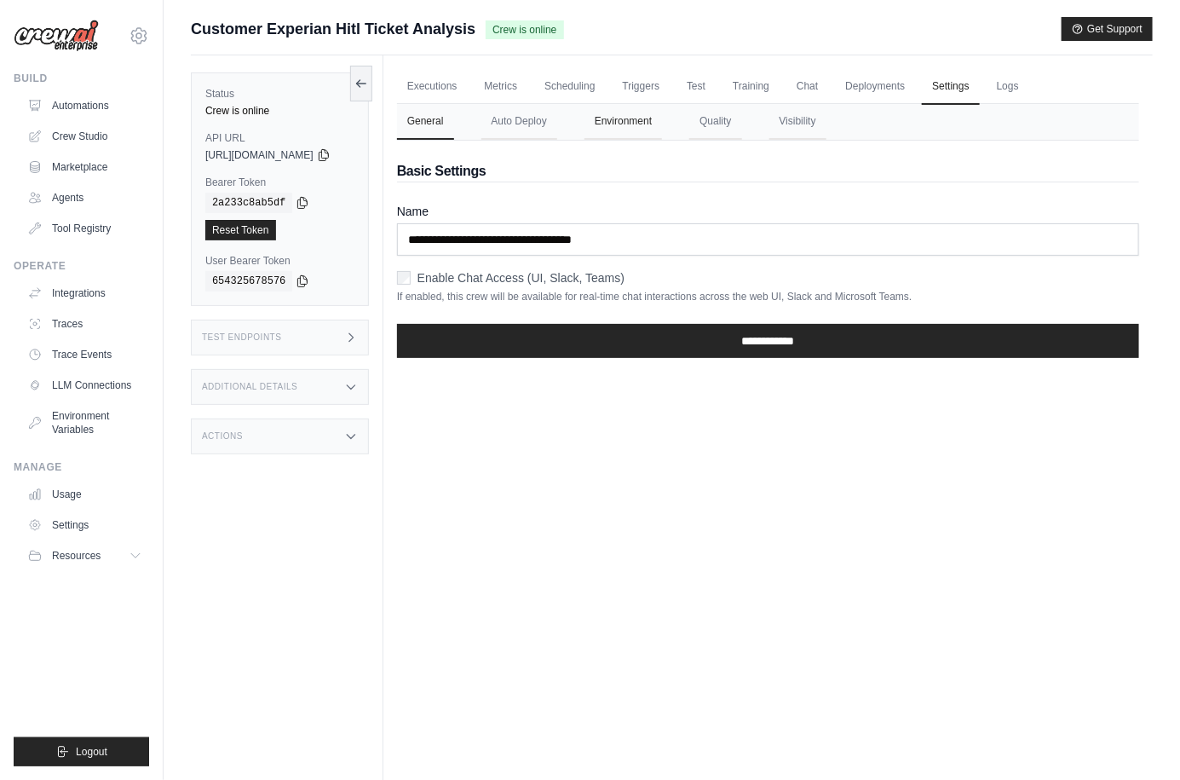
click at [662, 126] on button "Environment" at bounding box center [624, 122] width 78 height 36
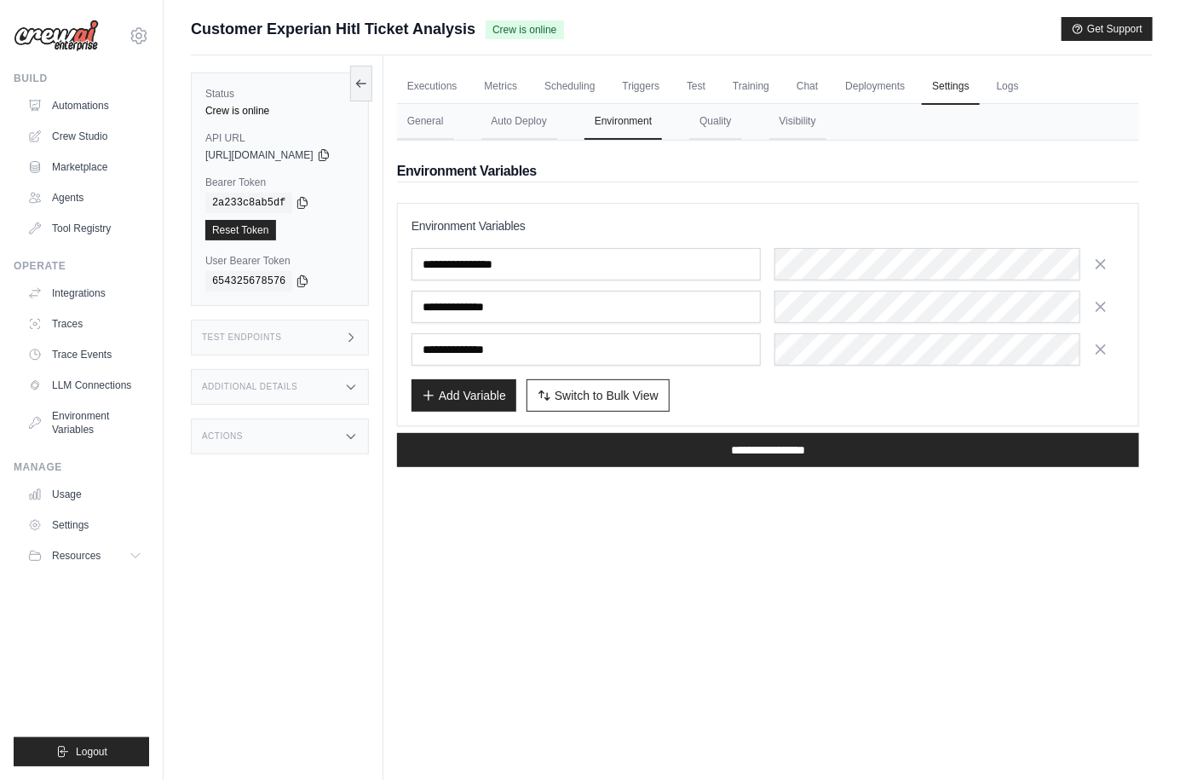
click at [902, 572] on div "Executions Metrics Scheduling Triggers Test Training Chat Deployments Settings …" at bounding box center [768, 445] width 770 height 780
click at [94, 418] on link "Environment Variables" at bounding box center [86, 422] width 129 height 41
